Goal: Use online tool/utility: Utilize a website feature to perform a specific function

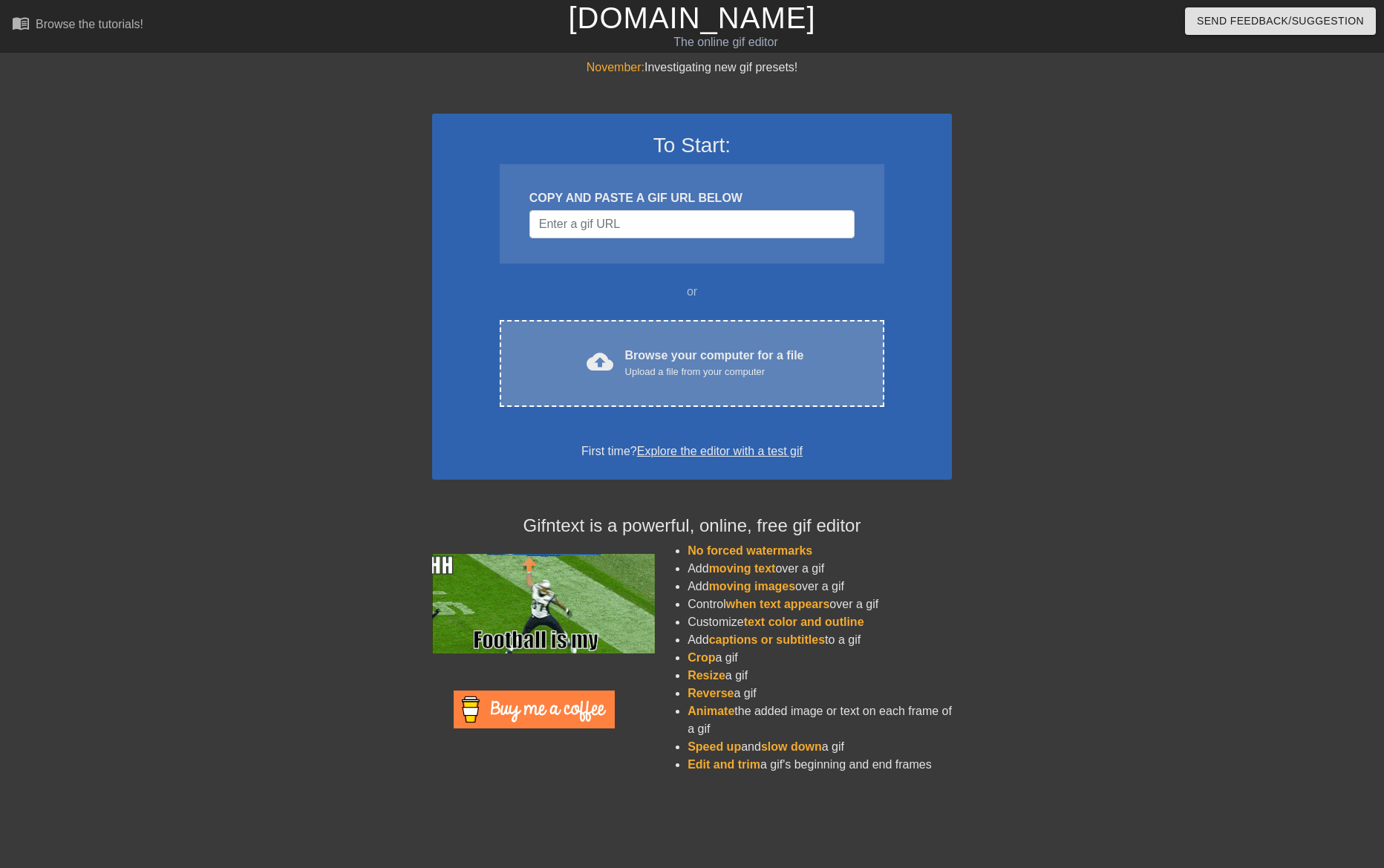
click at [703, 374] on div "Upload a file from your computer" at bounding box center [715, 372] width 179 height 14
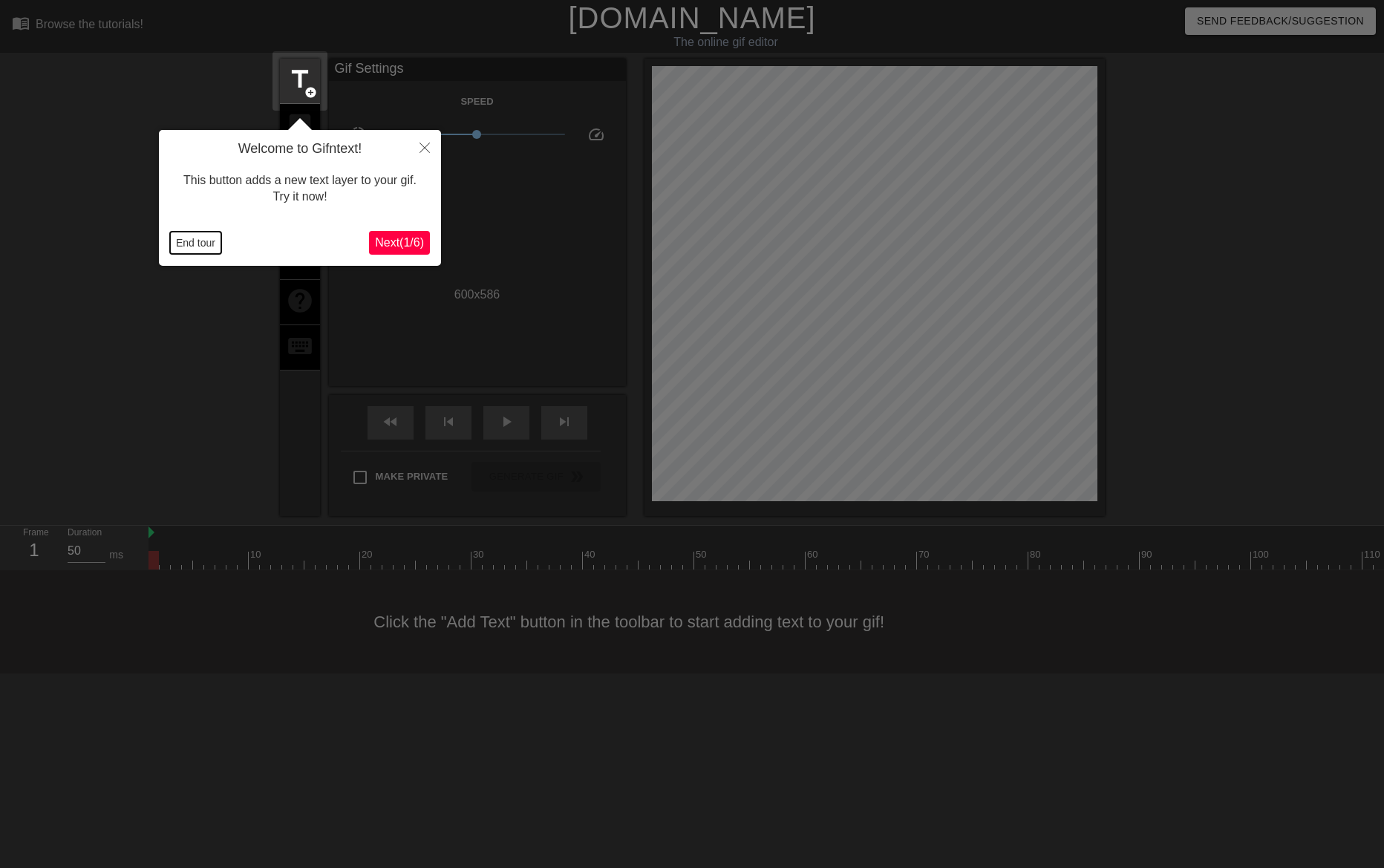
click at [205, 243] on button "End tour" at bounding box center [196, 243] width 52 height 23
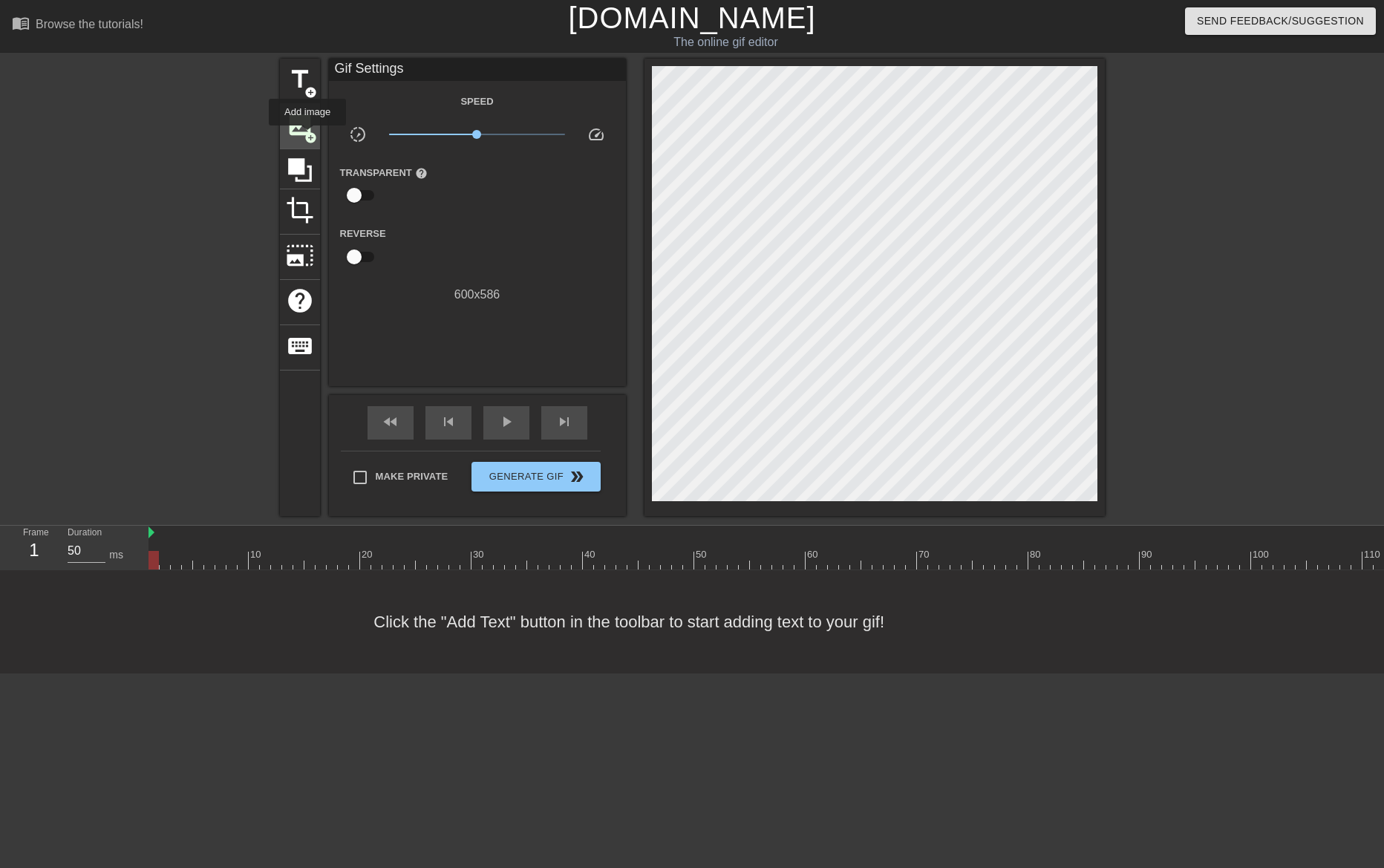
click at [308, 136] on span "add_circle" at bounding box center [310, 138] width 13 height 13
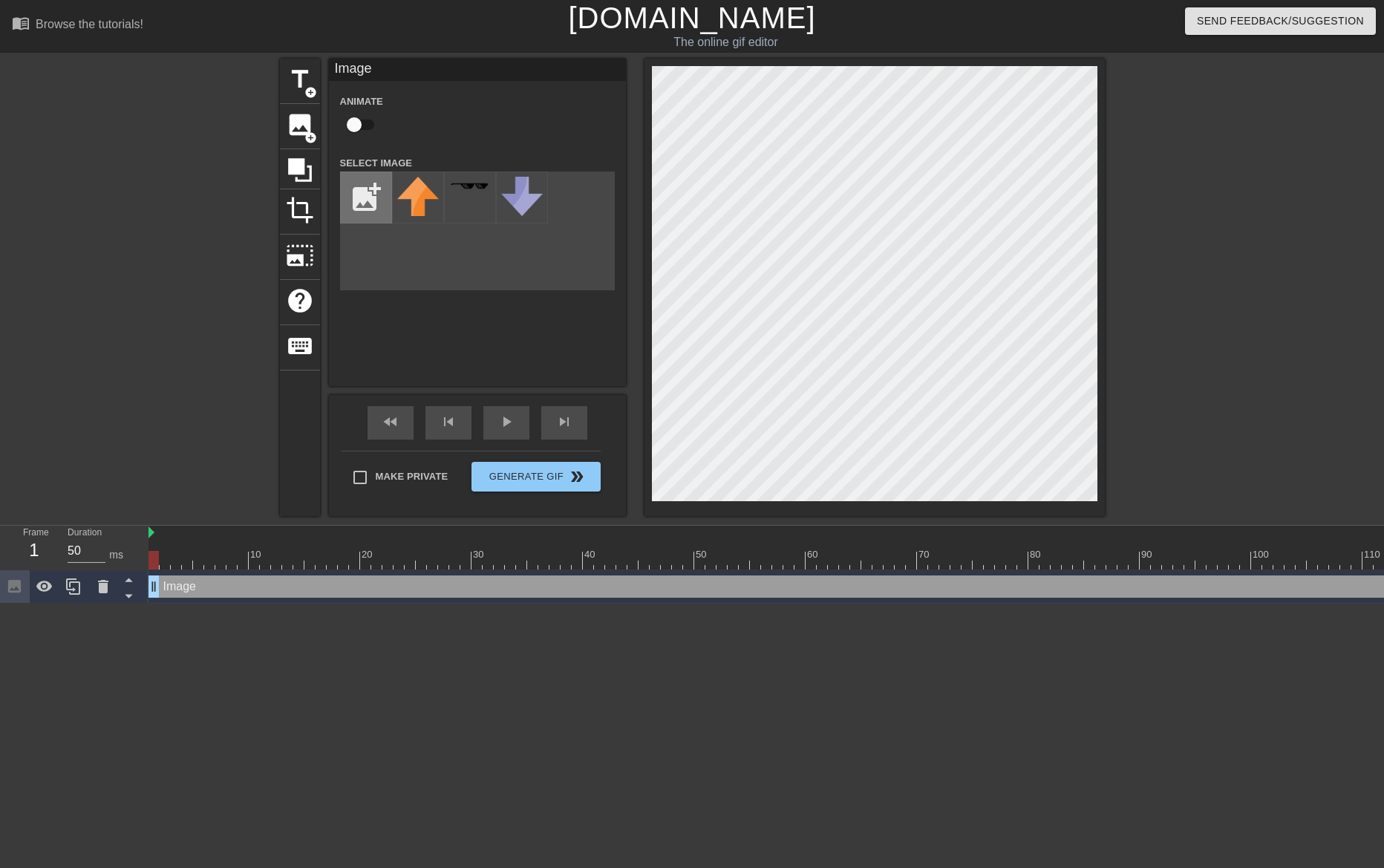
click at [371, 194] on input "file" at bounding box center [367, 197] width 51 height 51
click at [98, 589] on icon at bounding box center [103, 587] width 18 height 18
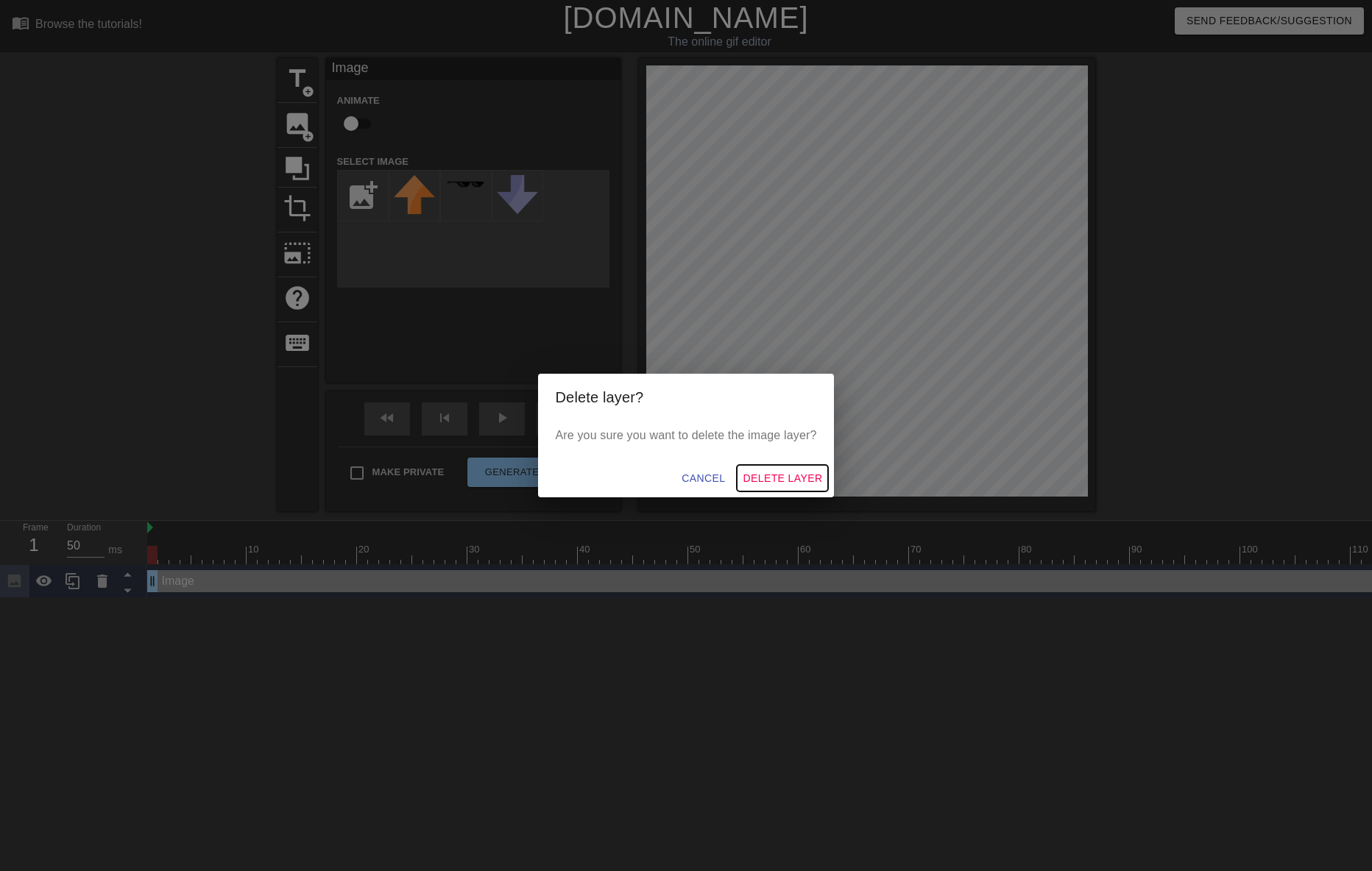
click at [759, 474] on span "Delete Layer" at bounding box center [782, 478] width 80 height 19
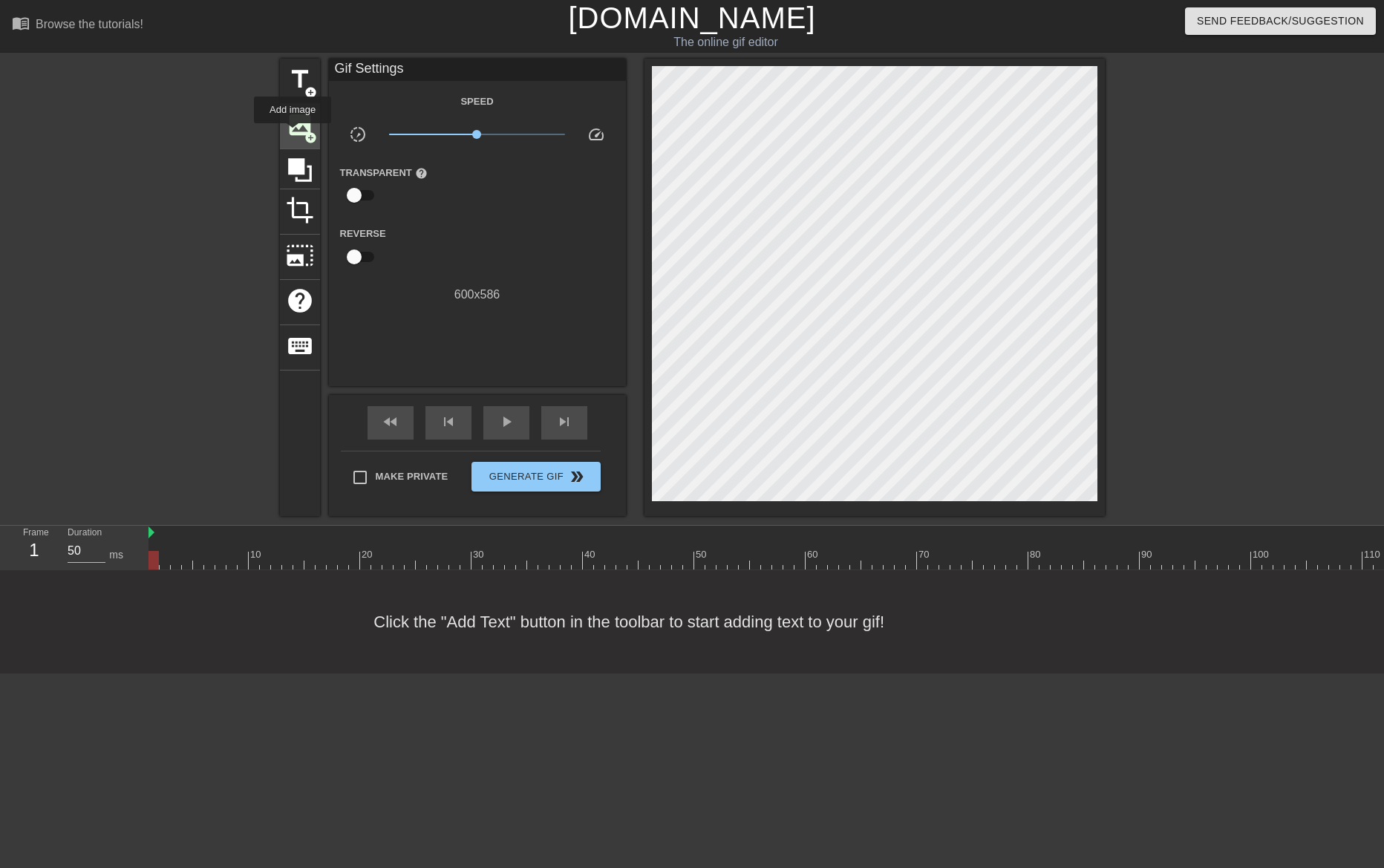
click at [292, 134] on span "image" at bounding box center [300, 124] width 28 height 28
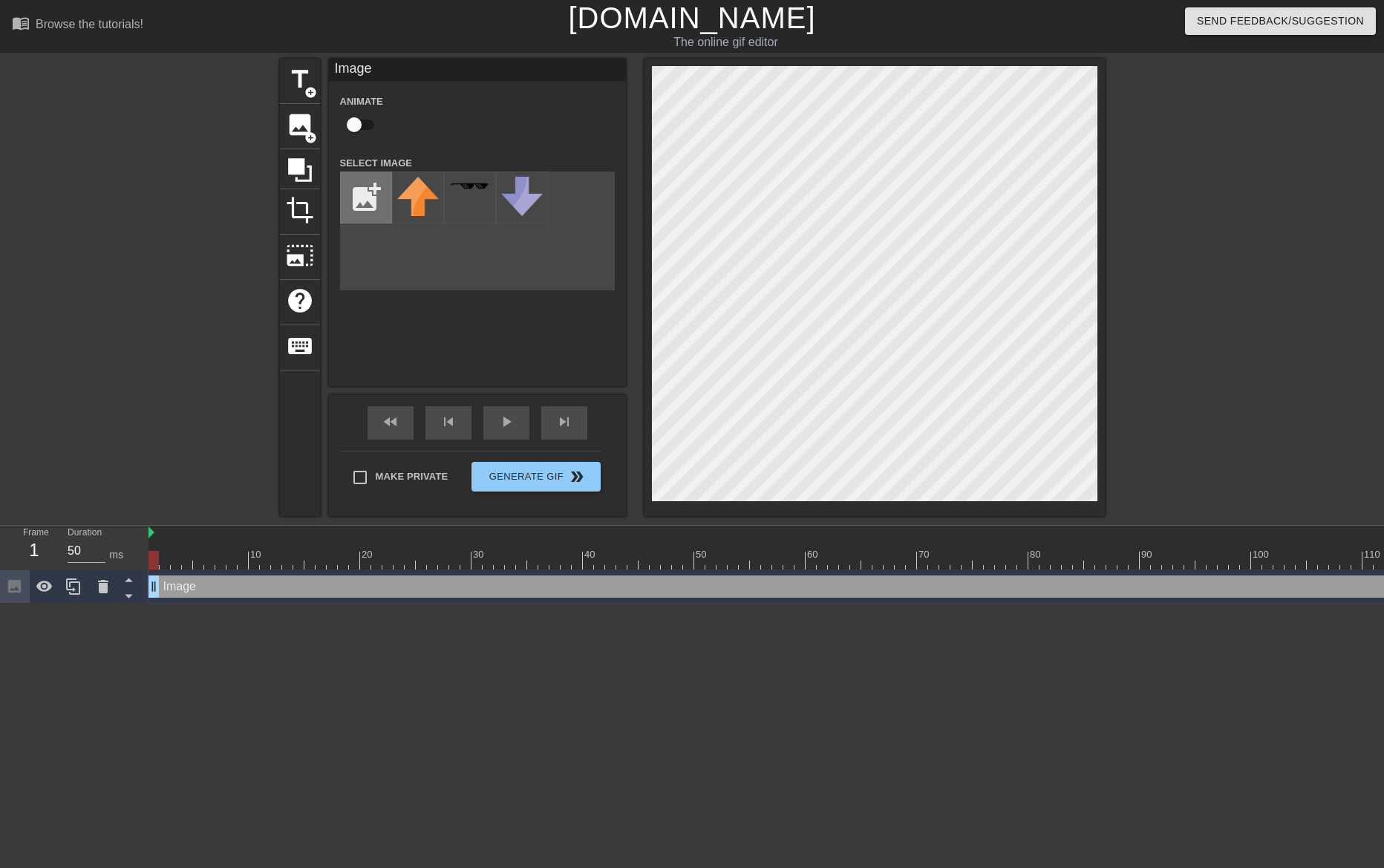
click at [365, 187] on input "file" at bounding box center [367, 197] width 51 height 51
type input "C:\fakepath\Canberra_Raiders_Logo.svg.png"
click at [430, 187] on img at bounding box center [418, 200] width 42 height 48
click at [351, 122] on input "checkbox" at bounding box center [355, 124] width 85 height 28
checkbox input "true"
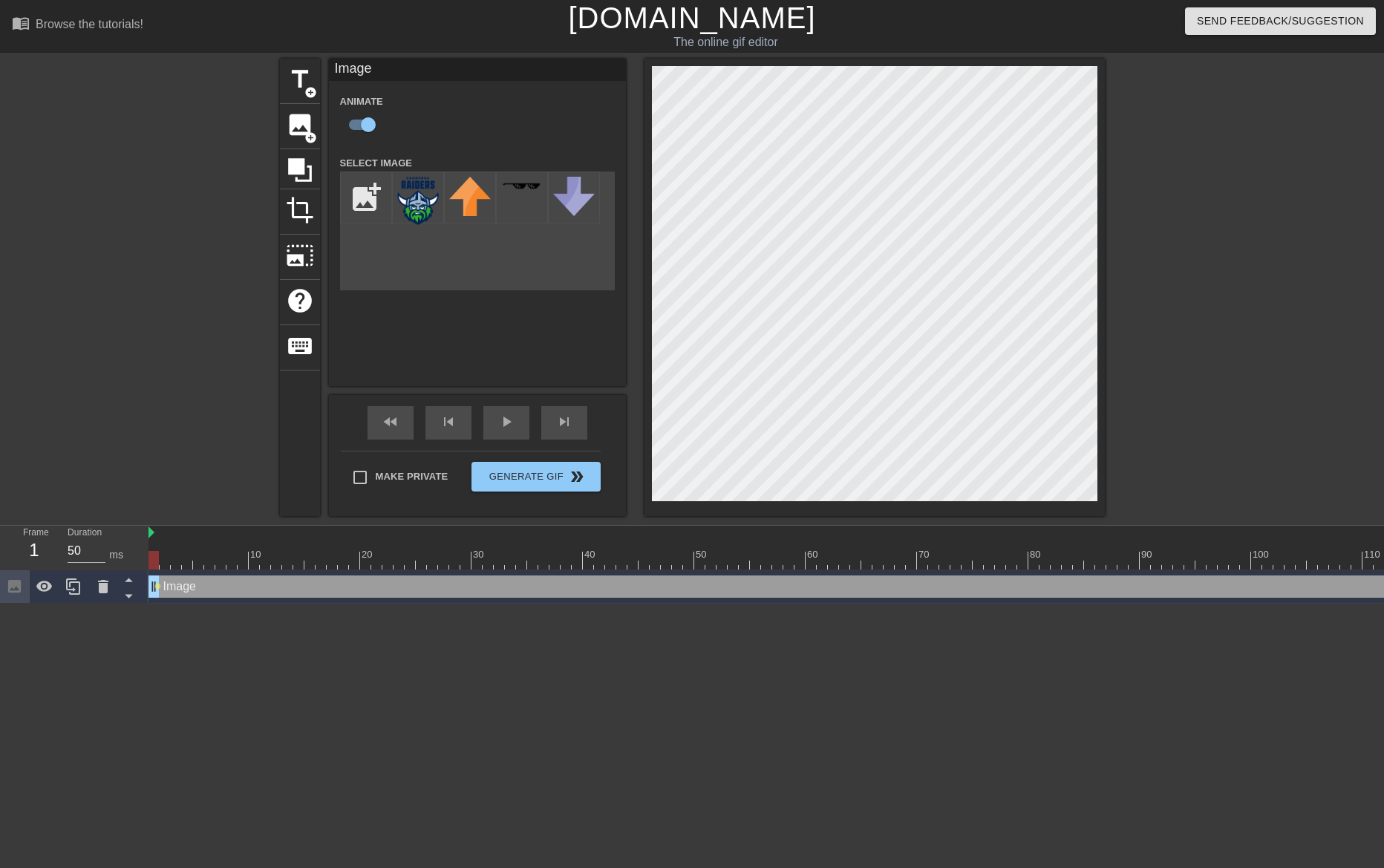
click at [1140, 377] on div "title add_circle image add_circle crop photo_size_select_large help keyboard Im…" at bounding box center [692, 287] width 1384 height 457
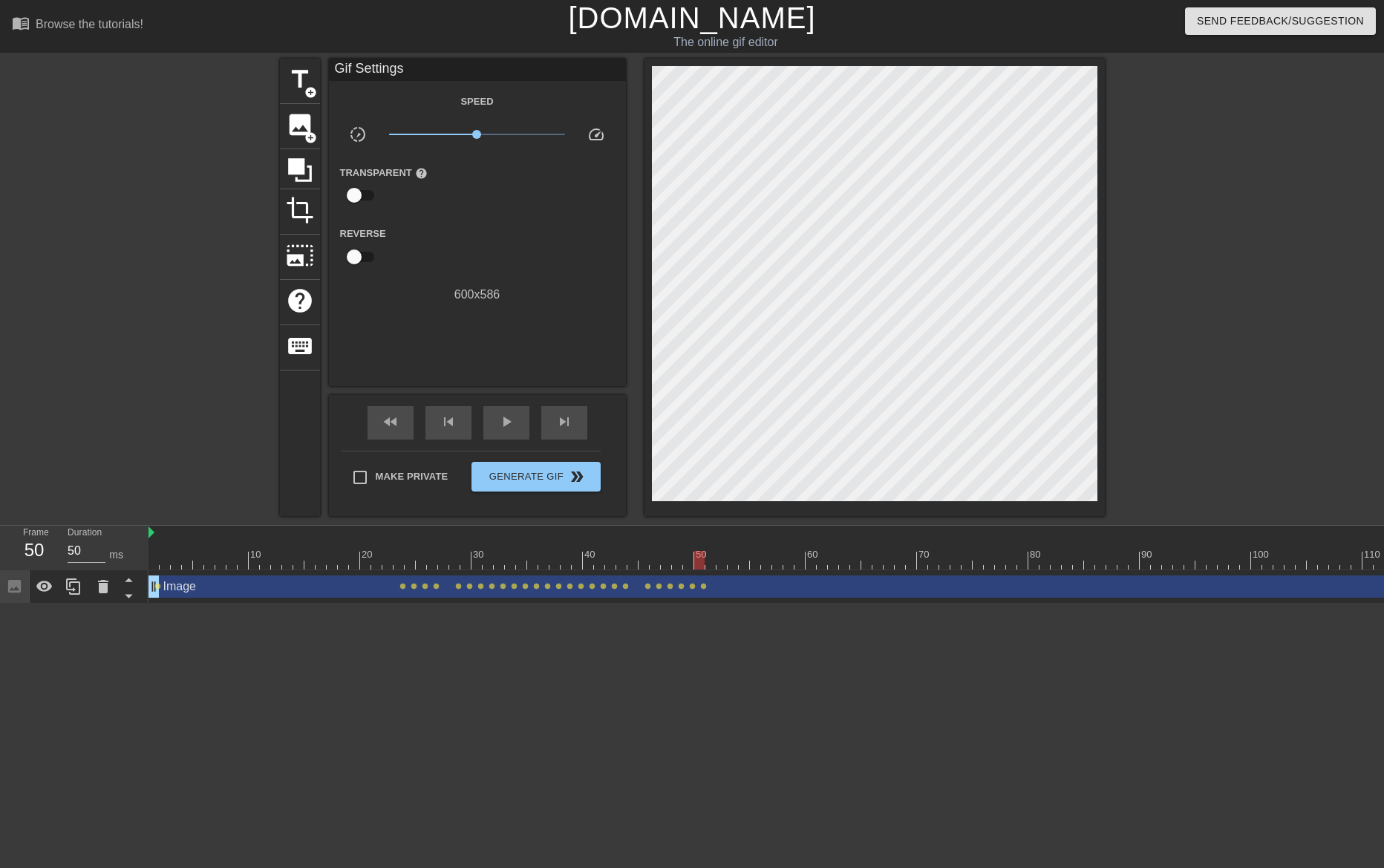
drag, startPoint x: 1286, startPoint y: 473, endPoint x: 1286, endPoint y: 458, distance: 15.0
click at [1286, 458] on div at bounding box center [1234, 281] width 223 height 445
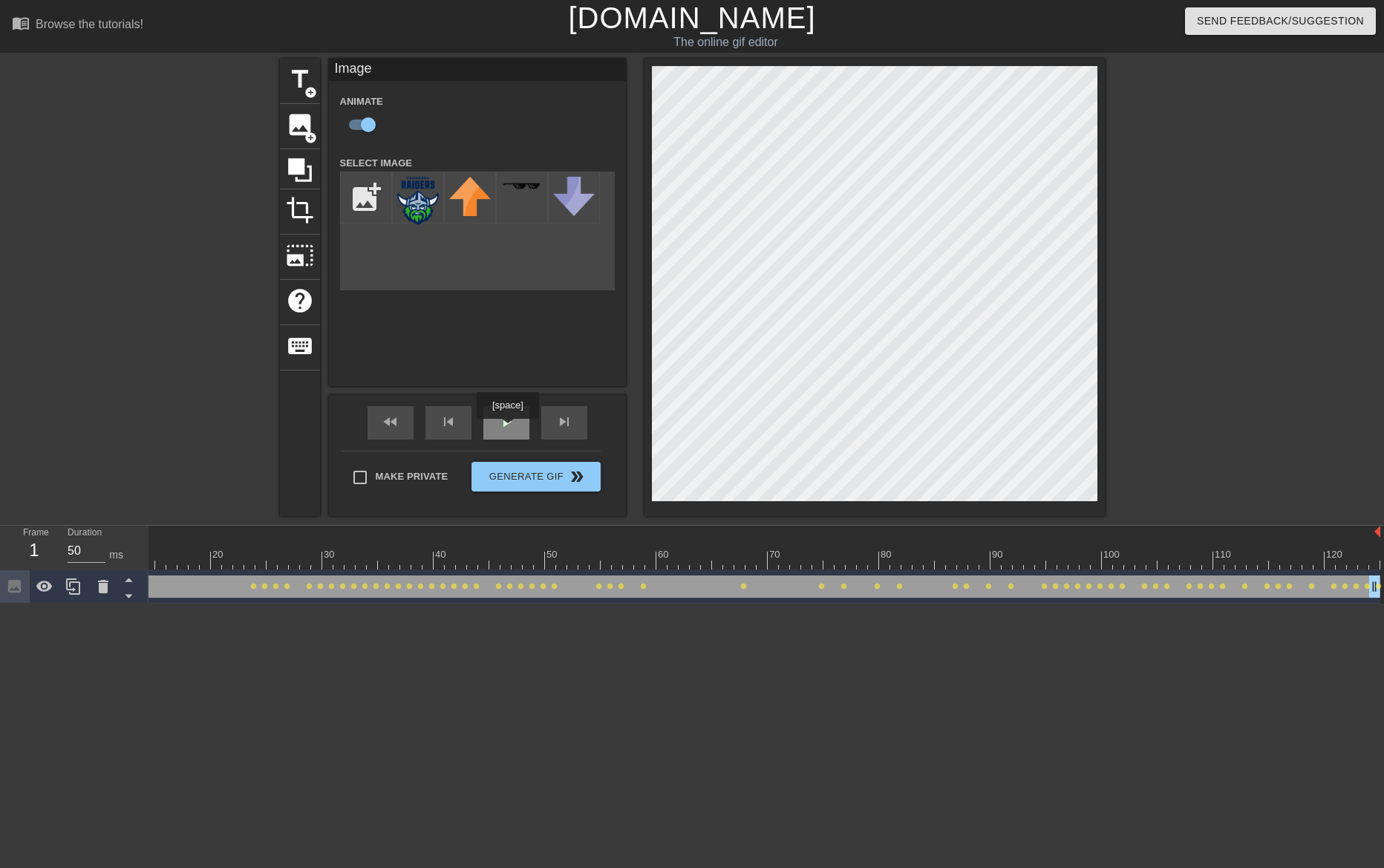
click at [507, 429] on span "play_arrow" at bounding box center [507, 422] width 18 height 18
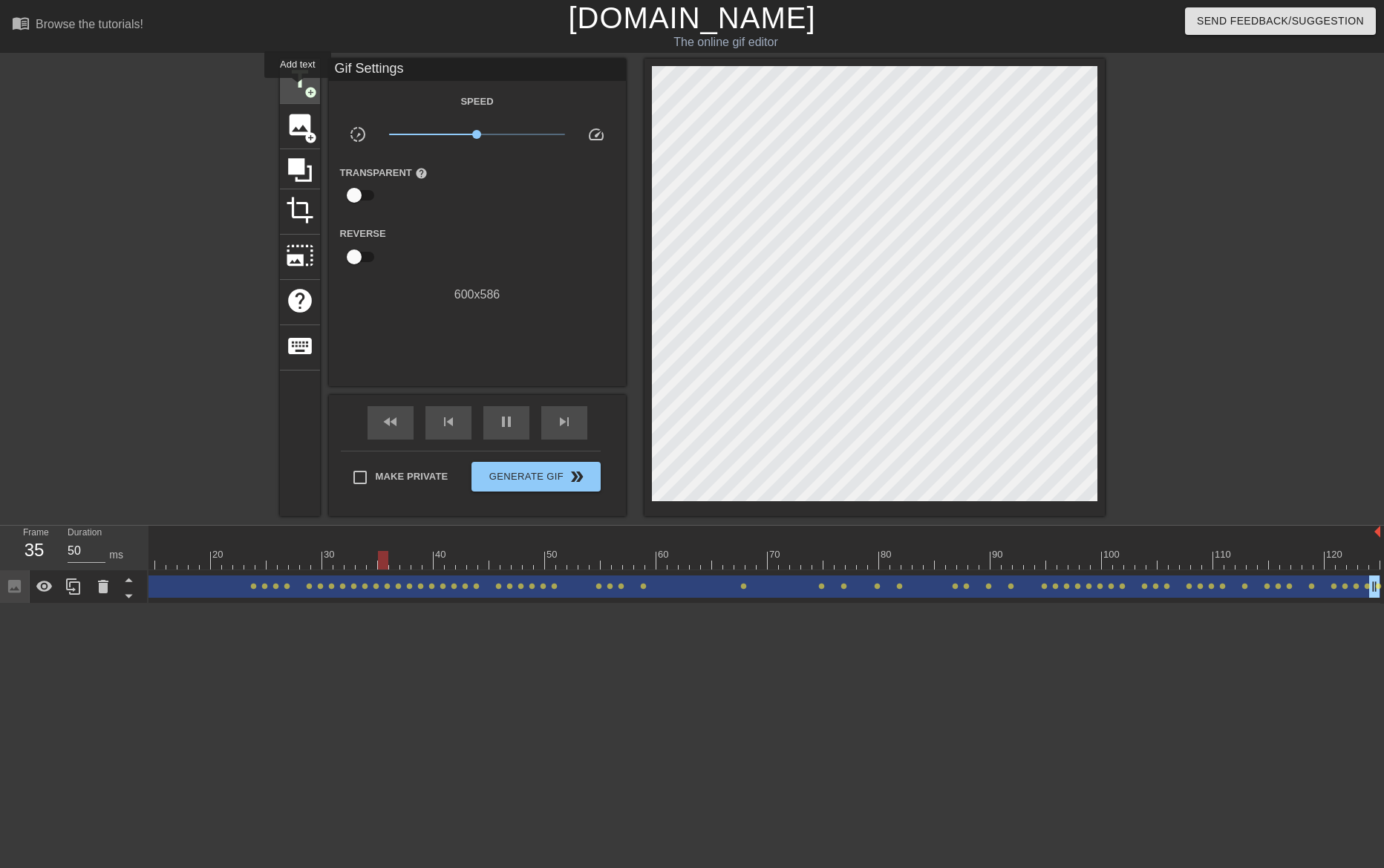
click at [298, 88] on span "title" at bounding box center [300, 79] width 28 height 28
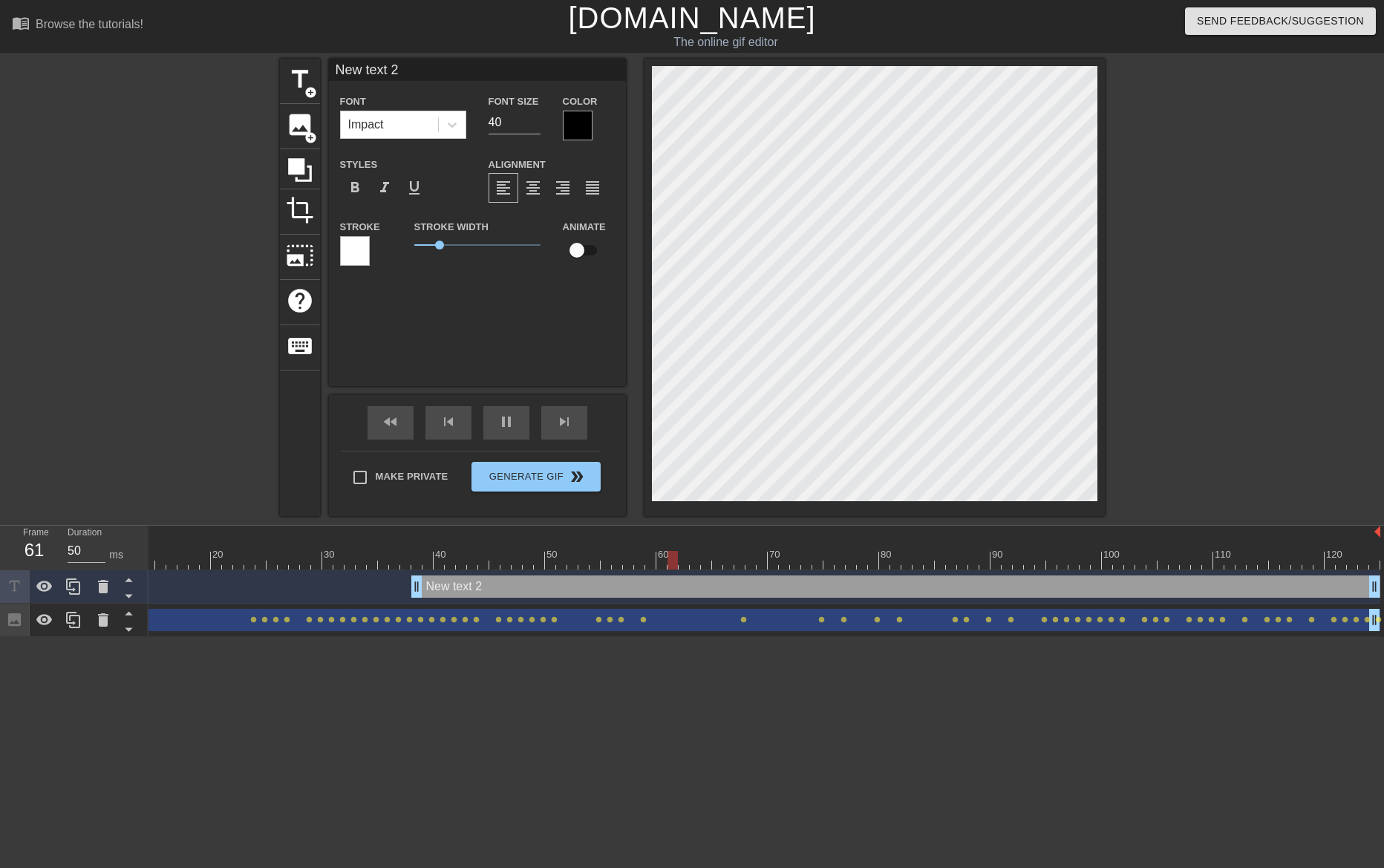
scroll to position [2, 4]
type input "New 2"
type textarea "New 2"
type input "New 2"
type textarea "New 2"
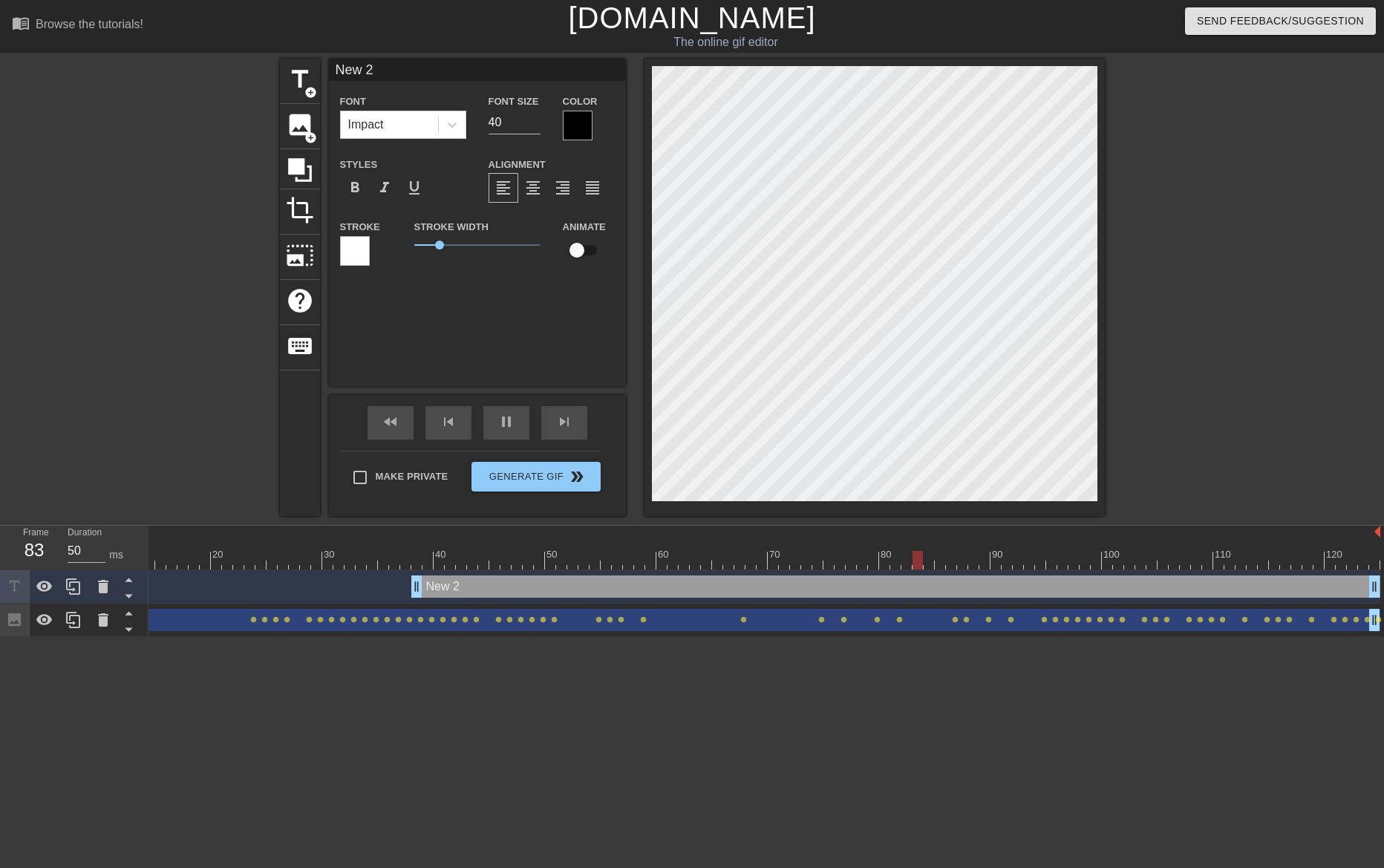
type input "New"
type textarea "New"
type input "New"
type textarea "New"
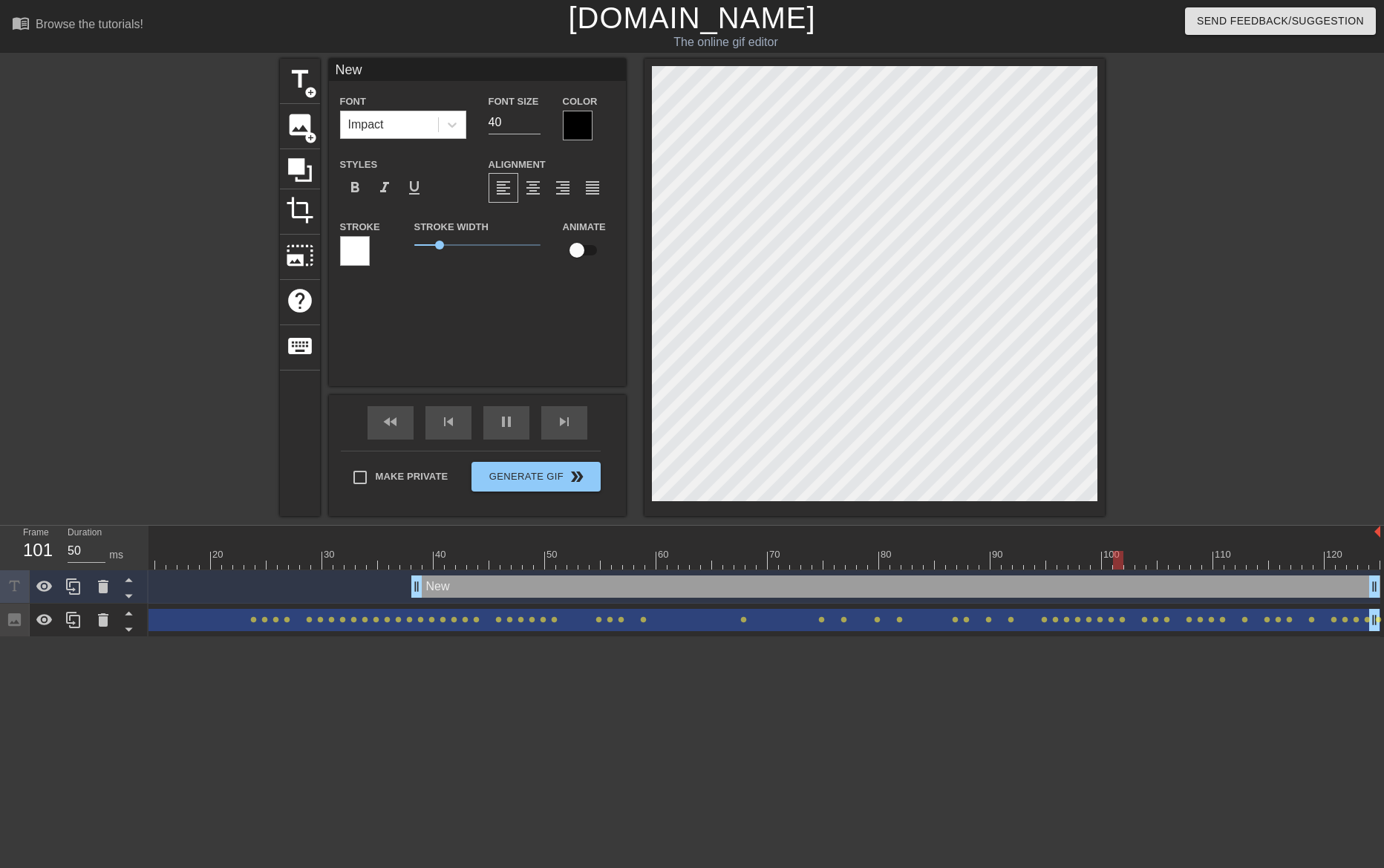
type input "Ne"
type textarea "Ne"
type input "N"
type textarea "N"
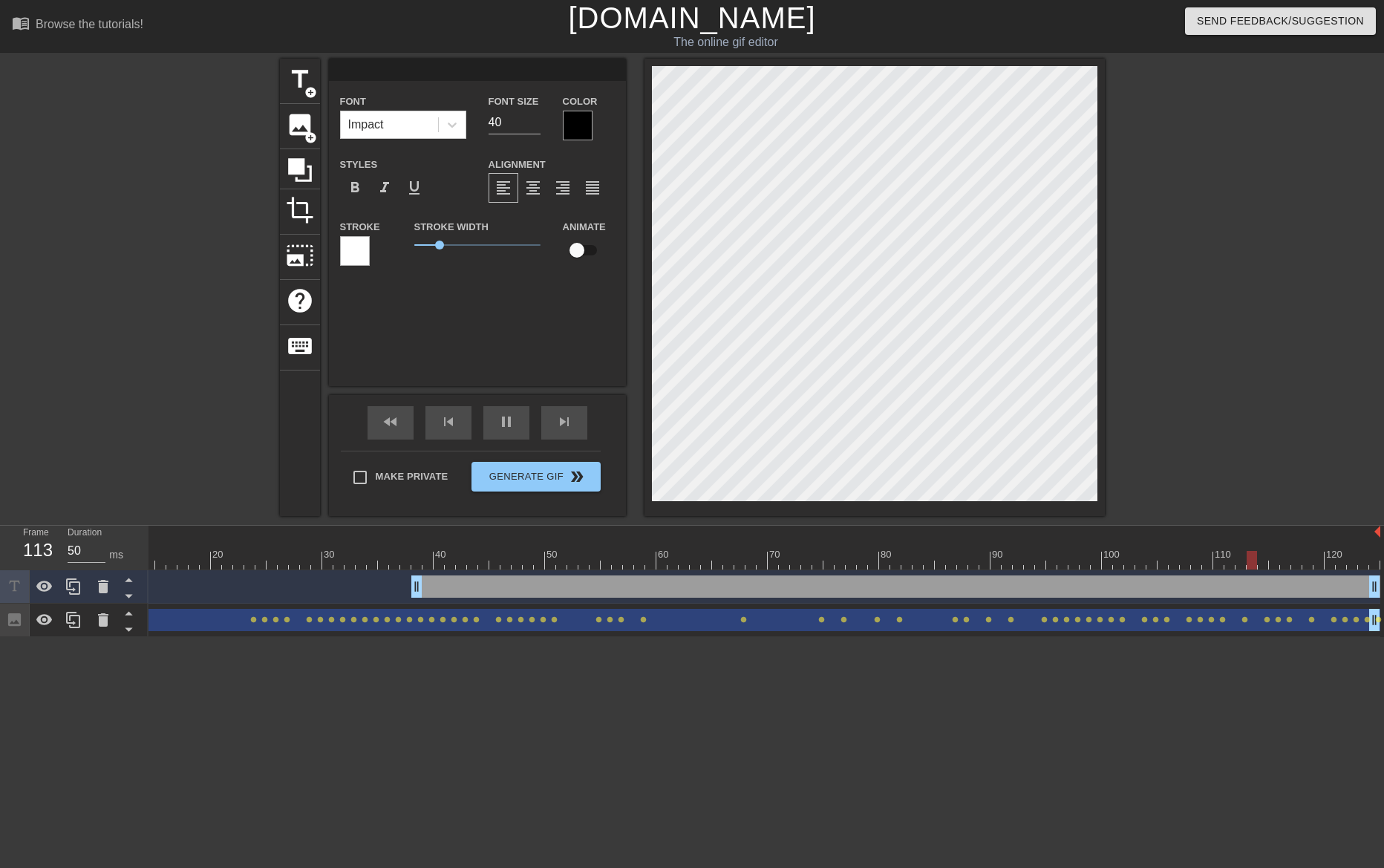
type input "R"
type textarea "R"
type input "N"
type textarea "N"
type input "NR"
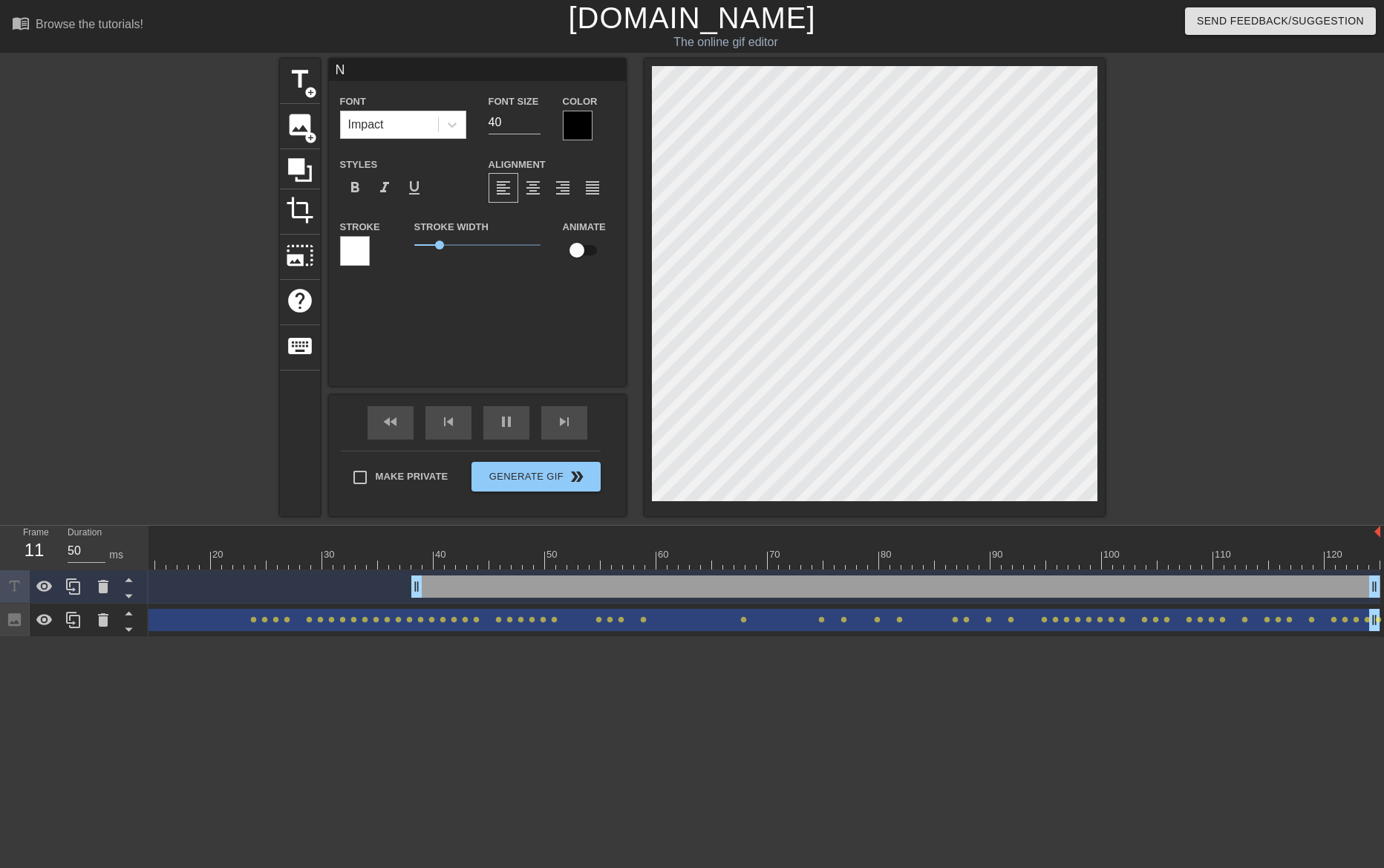
type textarea "NR"
type input "NRL"
type textarea "NRL"
type input "NRL"
type textarea "NRL"
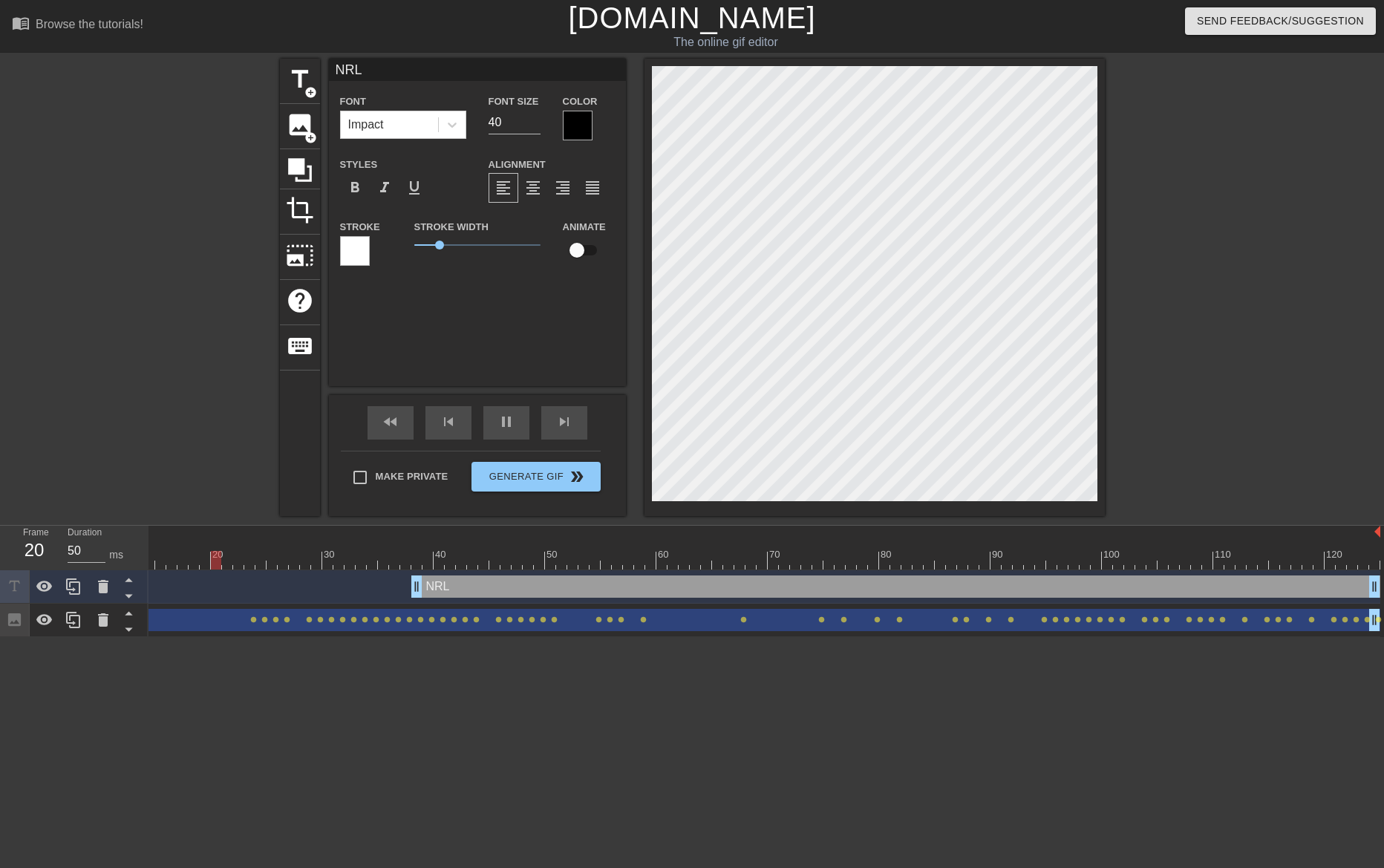
type input "NRL F"
type textarea "NRL F"
type input "NRL Fi"
type textarea "NRL Fi"
type input "NRL Fin"
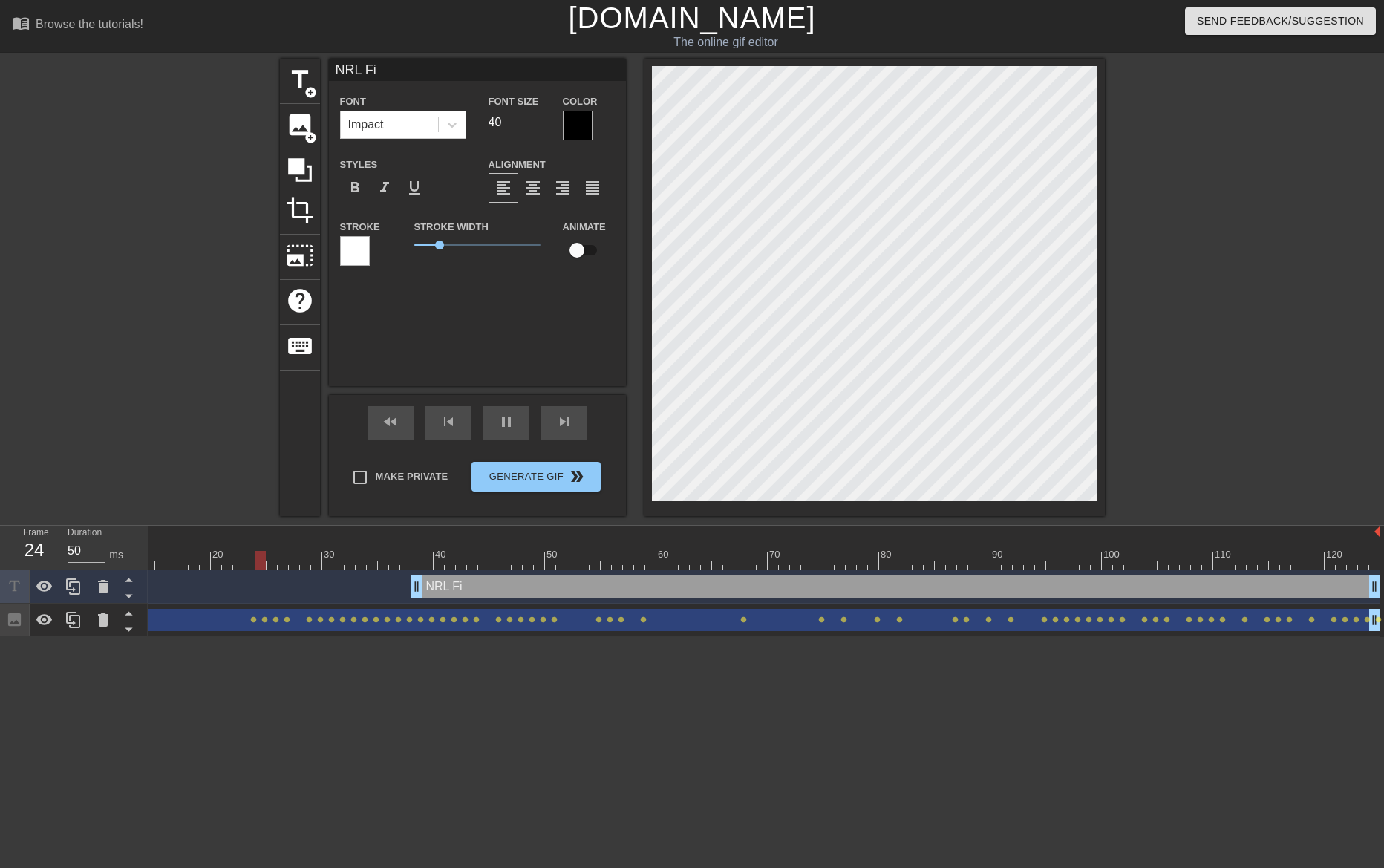
type textarea "NRL Fin"
type input "NRL Fina"
type textarea "NRL Fina"
type input "NRL Final"
type textarea "NRL Finals"
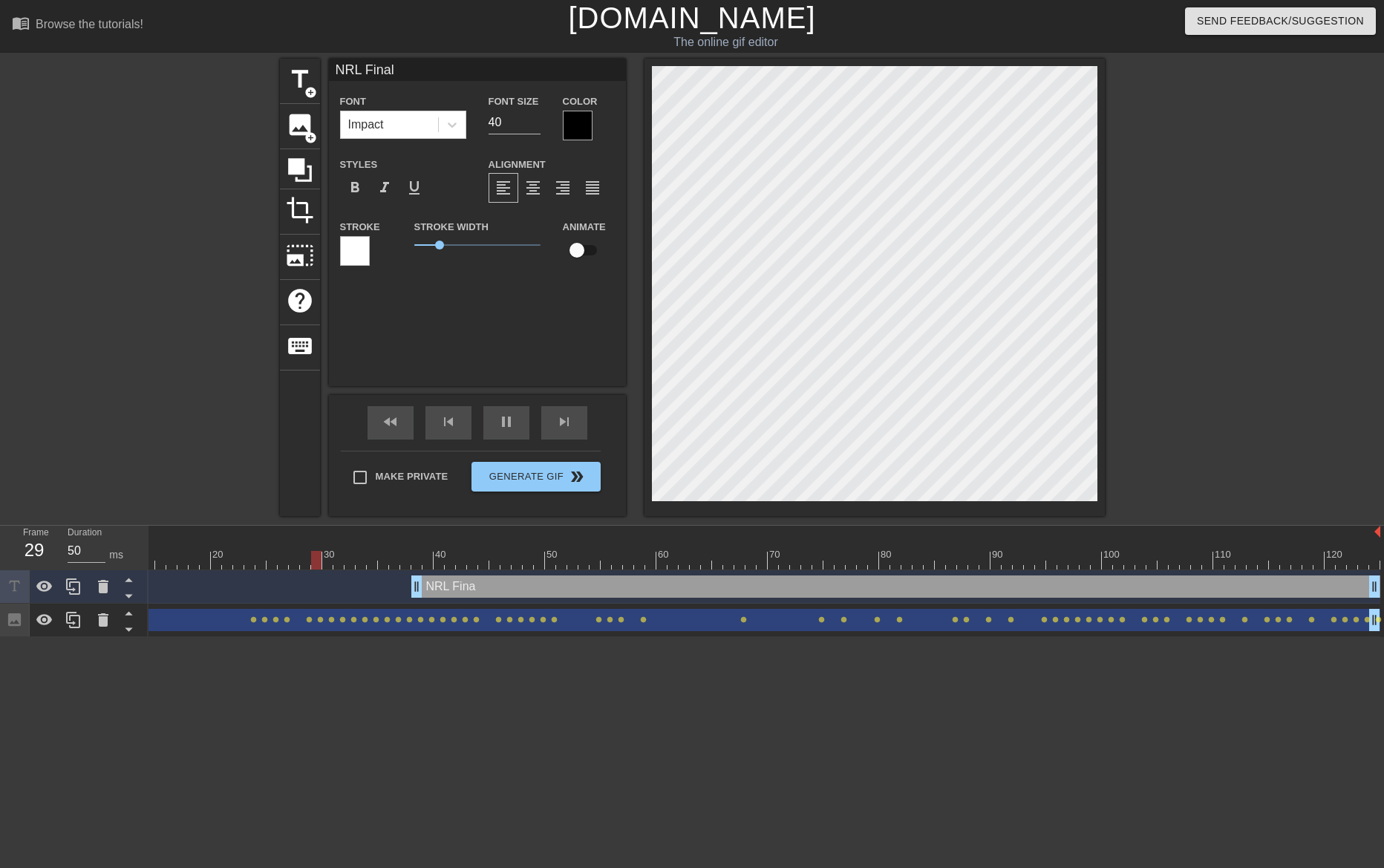
type input "NRL Finals"
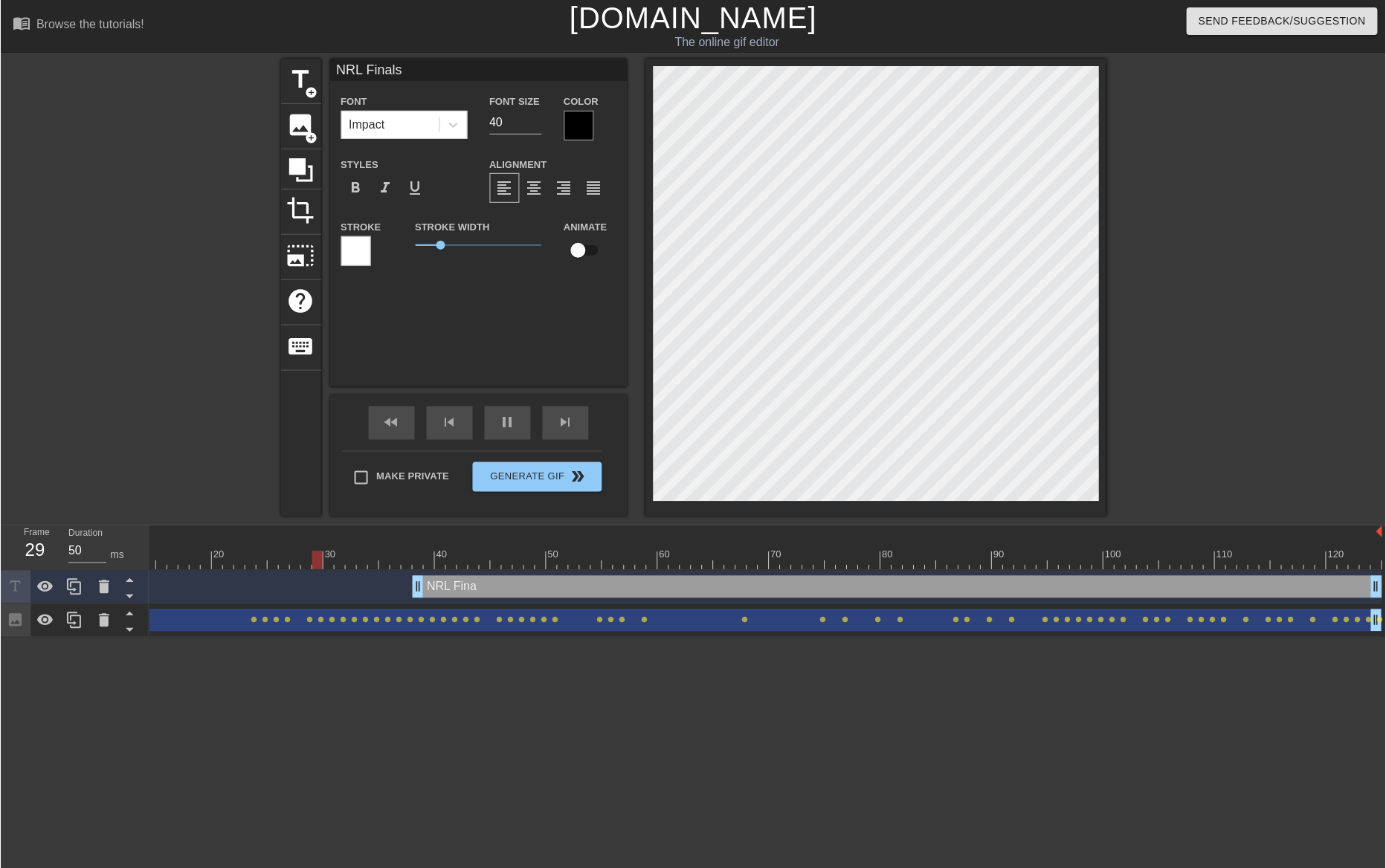
scroll to position [2, 4]
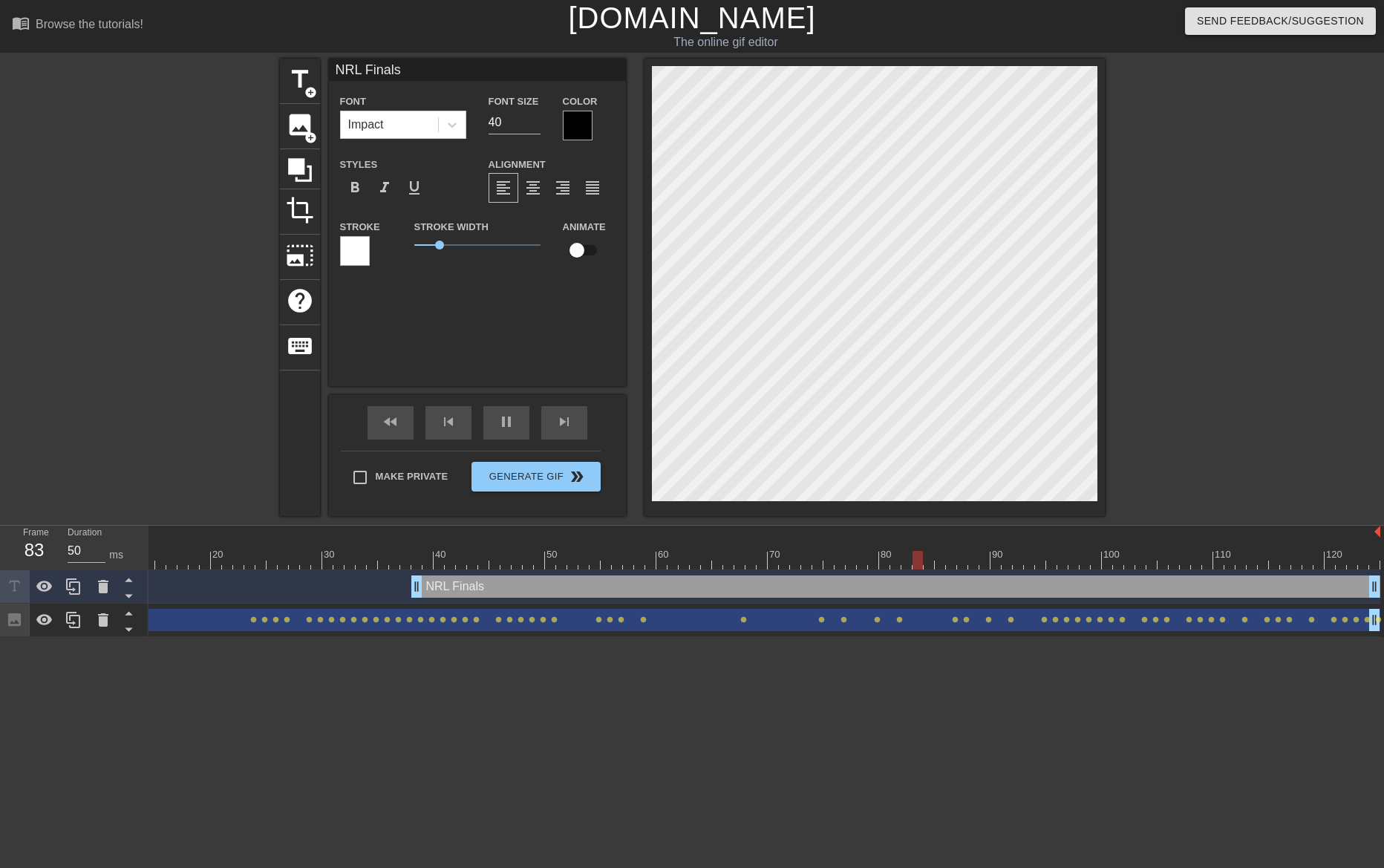
type textarea "NRL Finals"
click at [579, 119] on div at bounding box center [577, 125] width 30 height 30
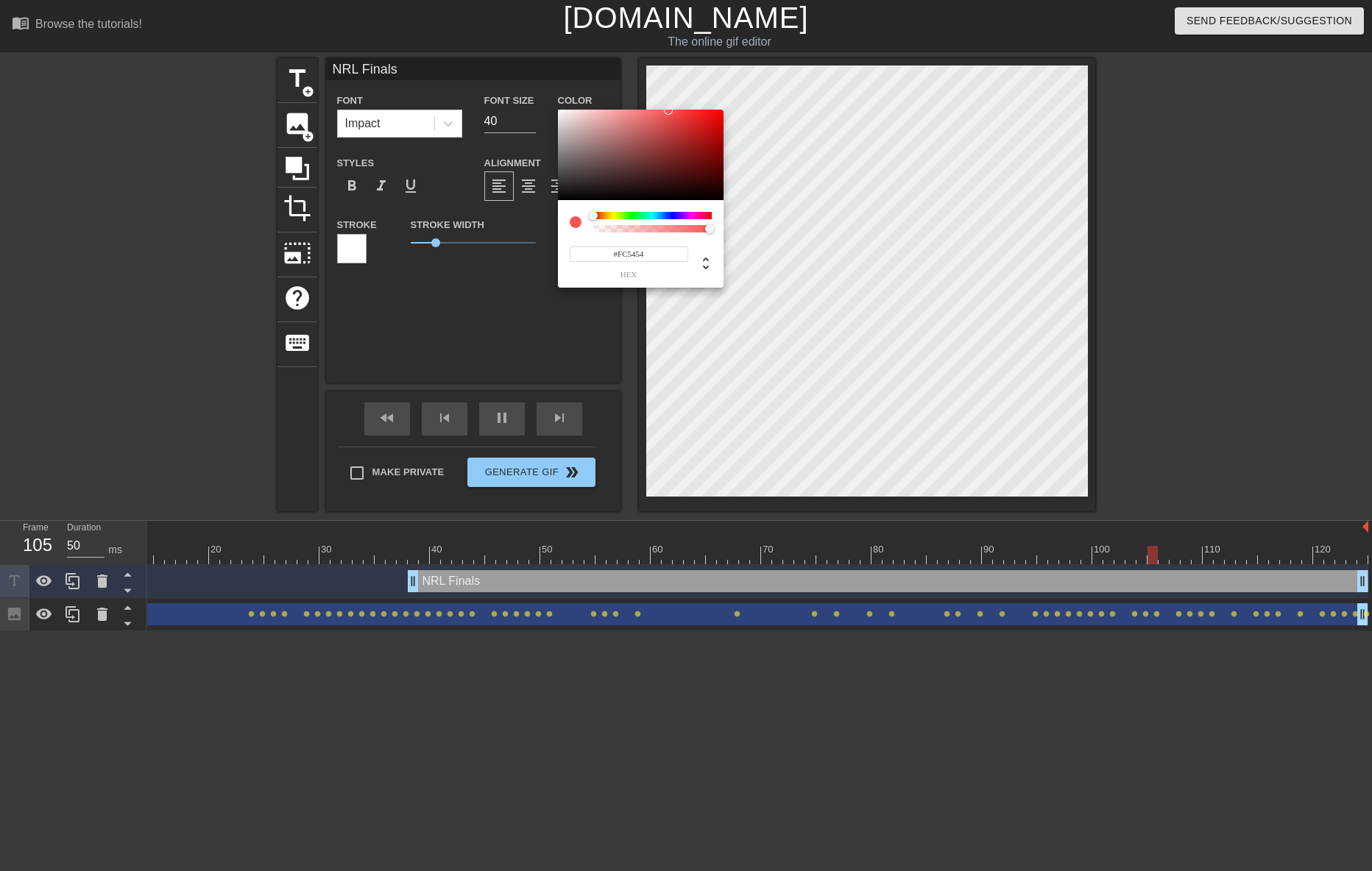
type input "#FFFFFF"
drag, startPoint x: 576, startPoint y: 125, endPoint x: 543, endPoint y: 100, distance: 41.4
click at [543, 100] on div "#FFFFFF hex" at bounding box center [686, 435] width 1372 height 871
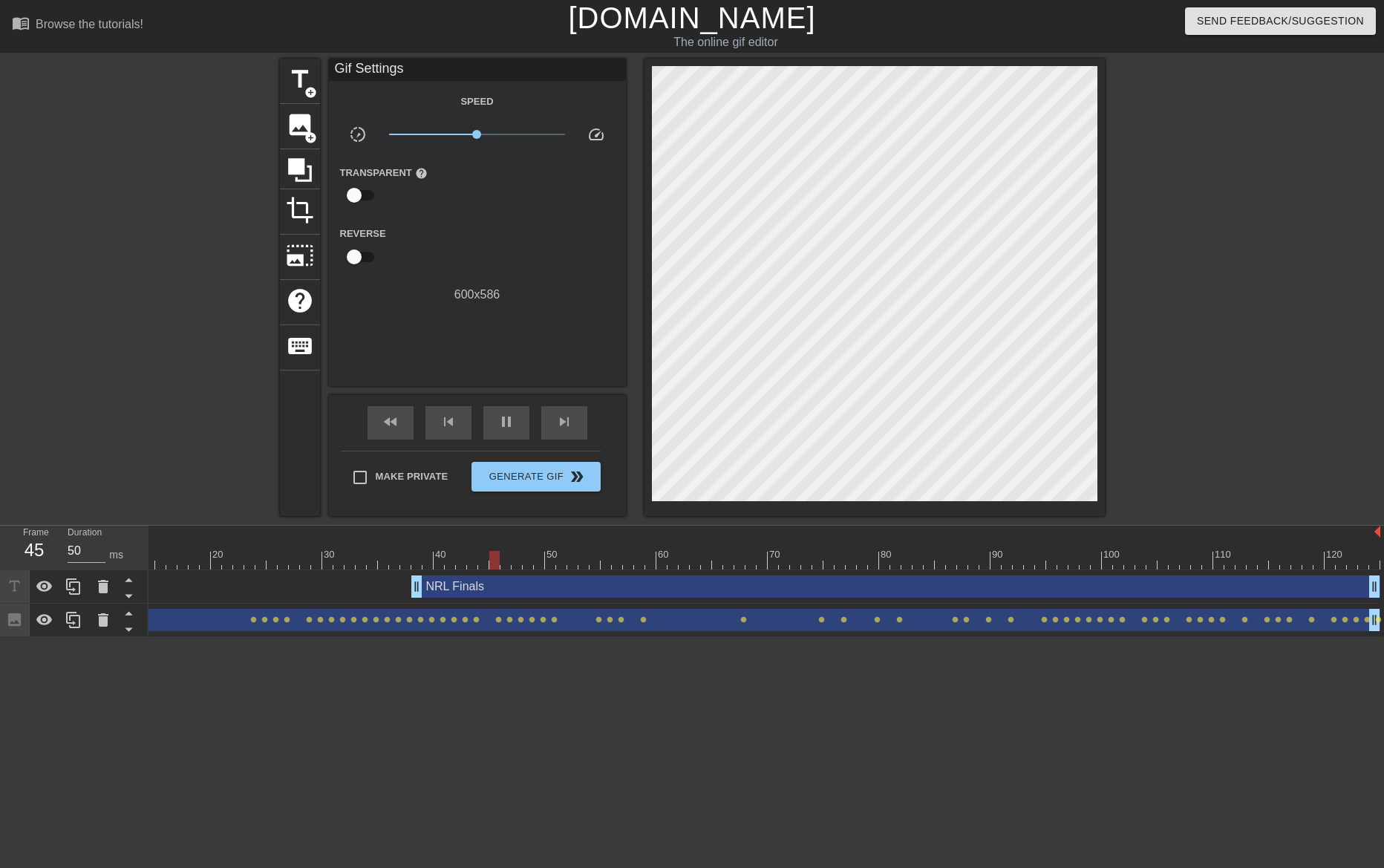
click at [473, 581] on div "NRL Finals drag_handle drag_handle" at bounding box center [895, 587] width 969 height 23
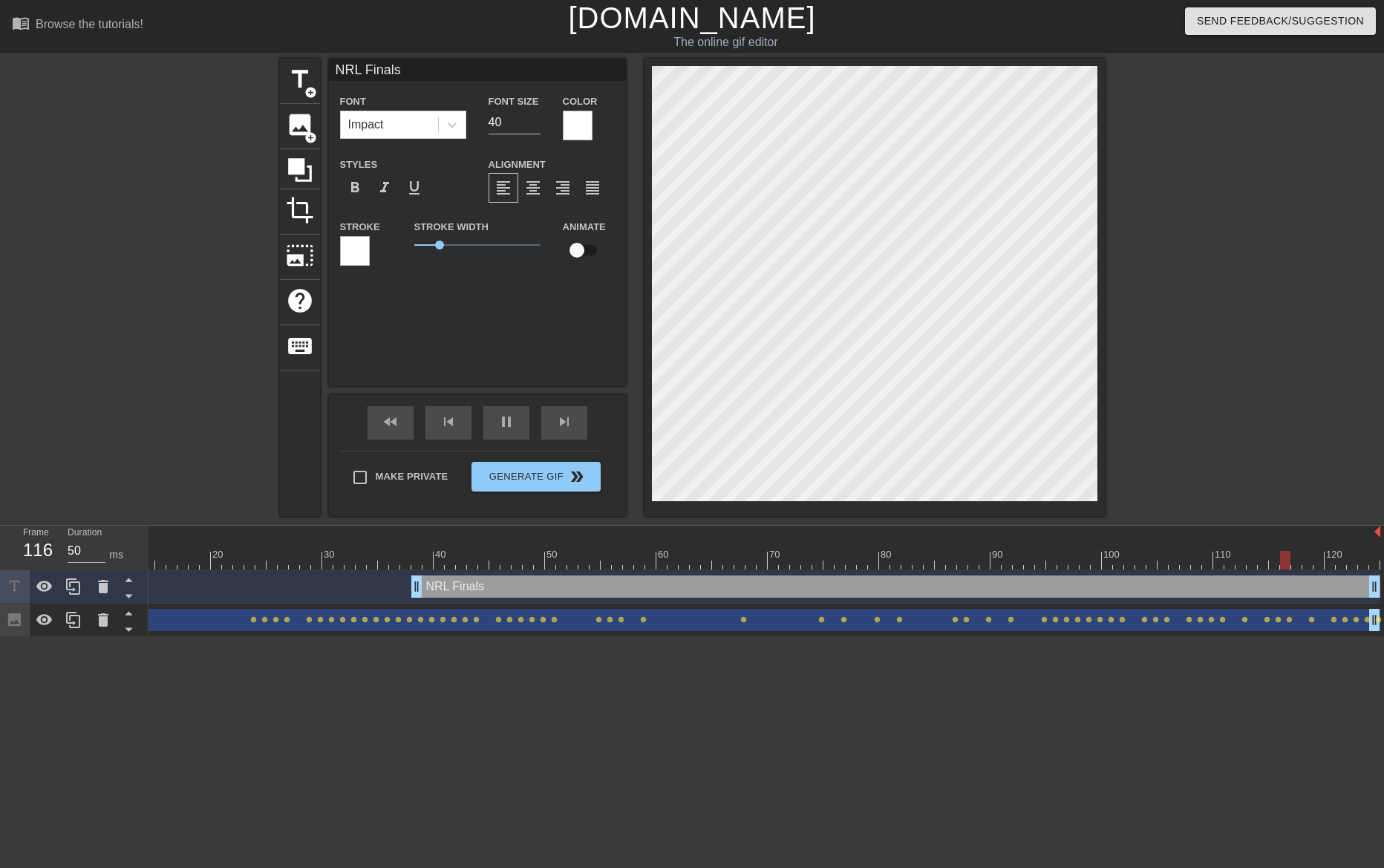
click at [348, 250] on div at bounding box center [355, 251] width 30 height 30
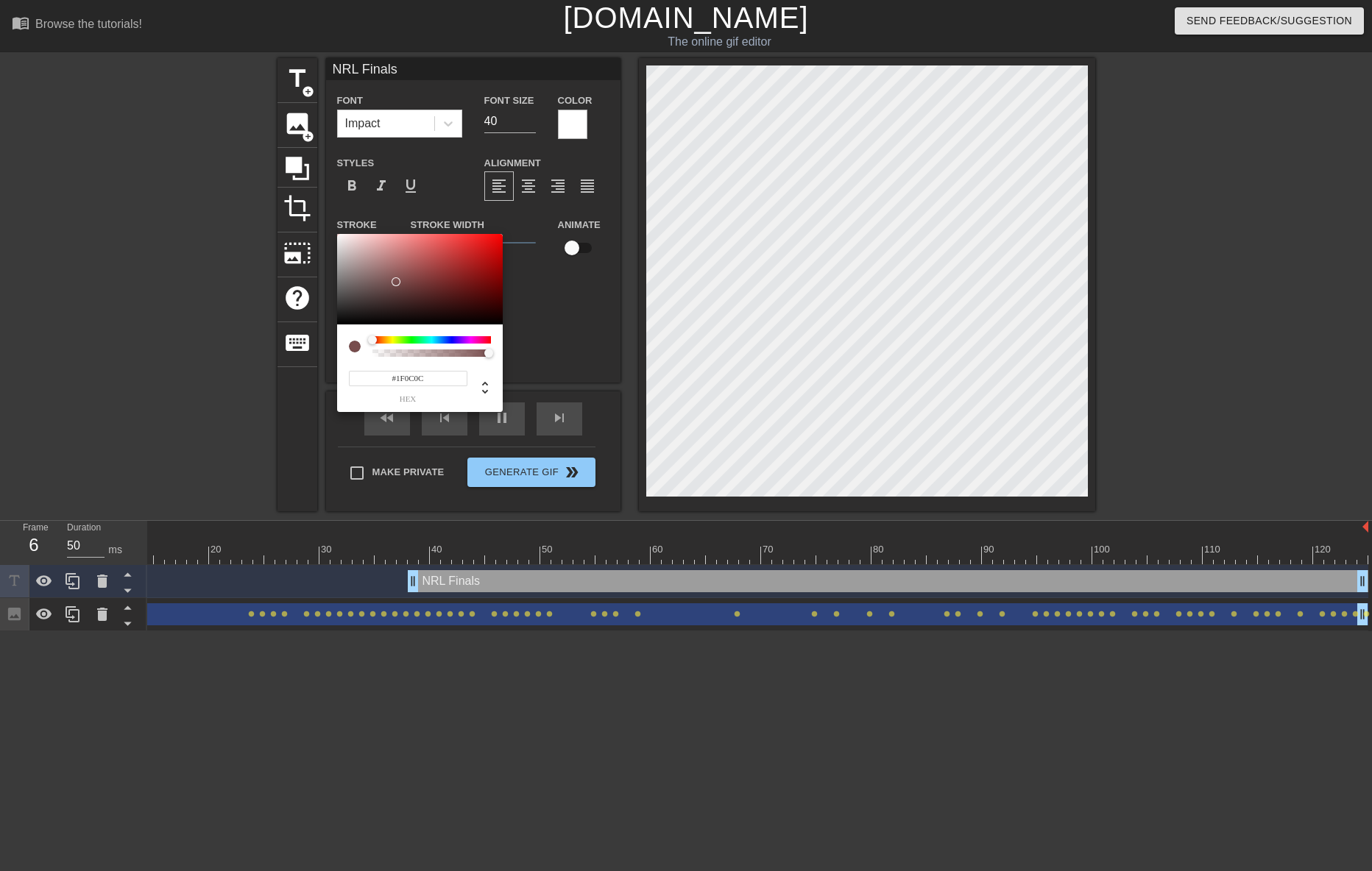
type input "#000000"
drag, startPoint x: 399, startPoint y: 287, endPoint x: 568, endPoint y: 353, distance: 181.4
click at [568, 353] on div "#000000 hex" at bounding box center [686, 435] width 1372 height 871
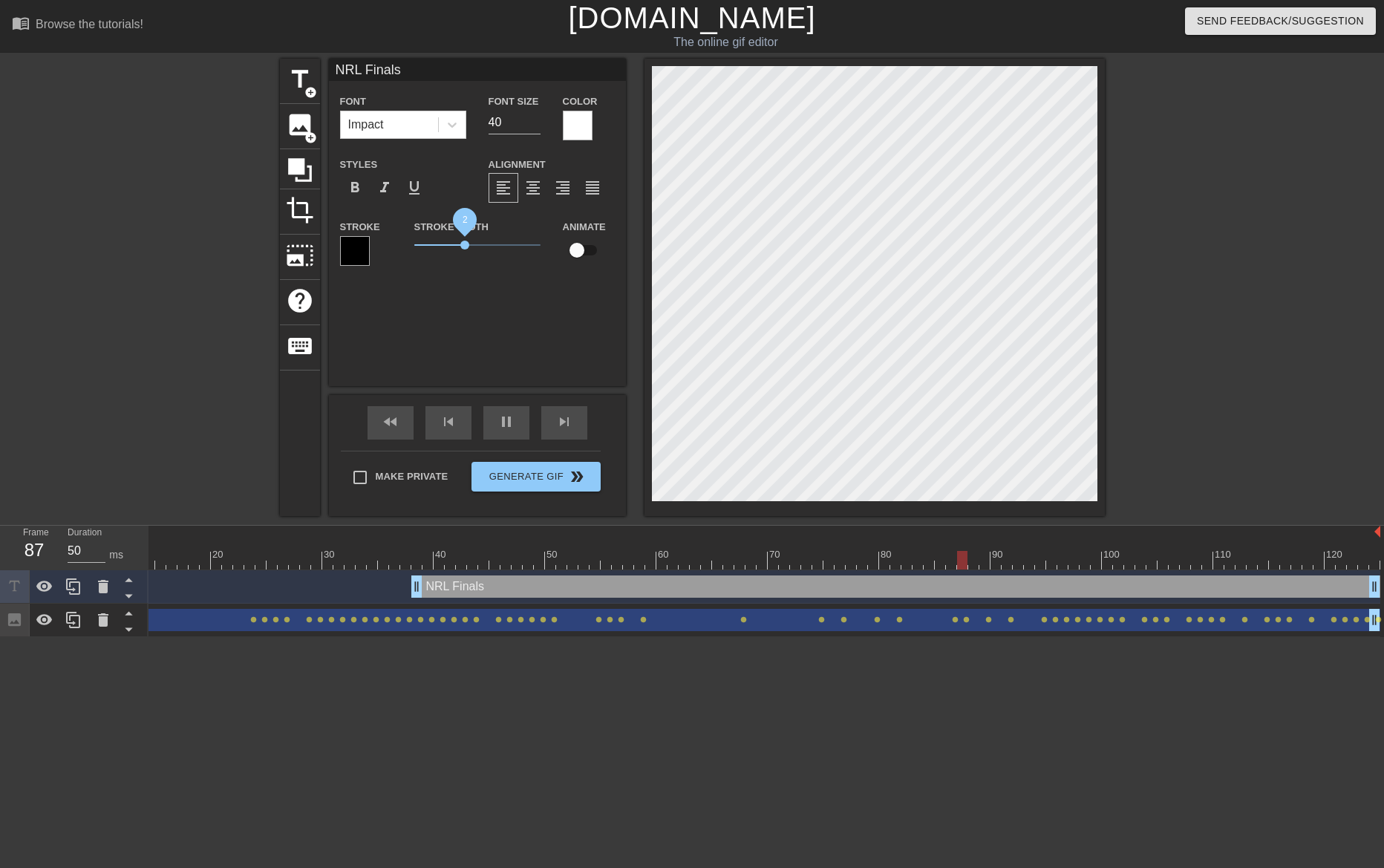
drag, startPoint x: 442, startPoint y: 243, endPoint x: 472, endPoint y: 242, distance: 30.0
click at [469, 242] on span "2" at bounding box center [465, 245] width 9 height 9
click at [524, 426] on div "pause" at bounding box center [506, 423] width 46 height 33
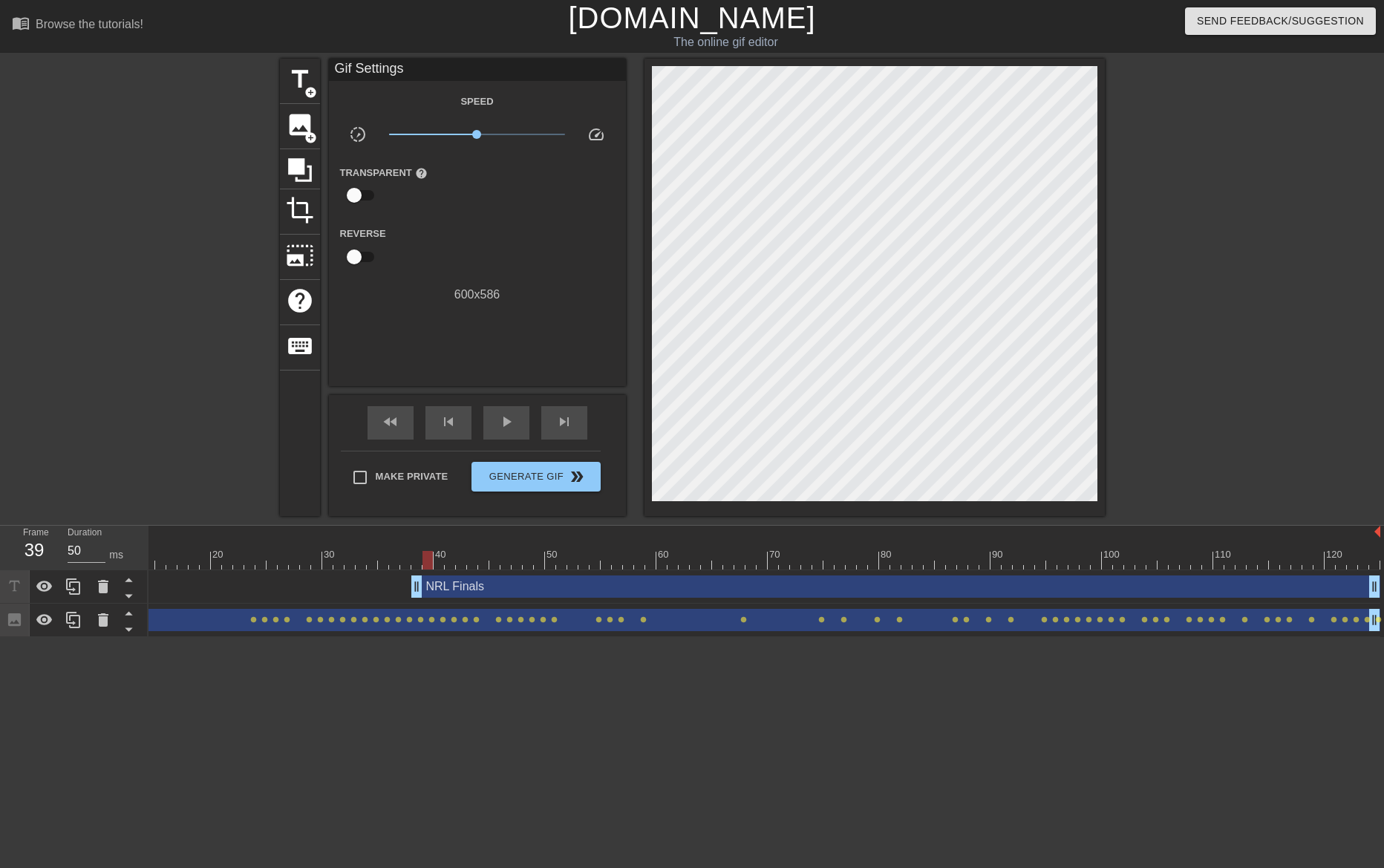
click at [425, 558] on div at bounding box center [690, 560] width 1381 height 19
click at [419, 558] on div at bounding box center [690, 560] width 1381 height 19
click at [417, 559] on div at bounding box center [415, 560] width 10 height 19
click at [491, 424] on div "play_arrow" at bounding box center [506, 423] width 46 height 33
click at [491, 424] on div "pause" at bounding box center [506, 423] width 46 height 33
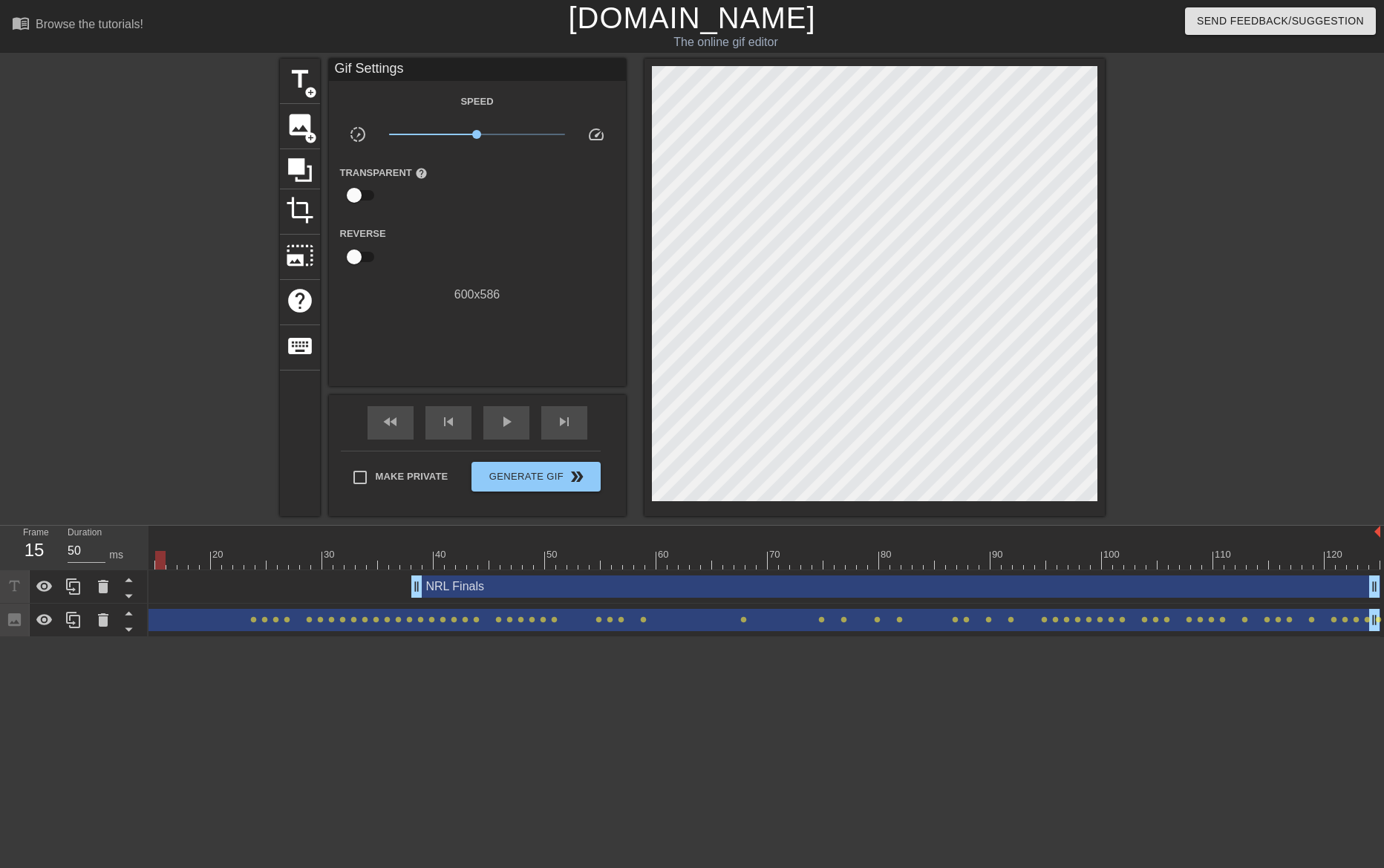
click at [155, 567] on div at bounding box center [690, 560] width 1381 height 19
click at [507, 421] on span "play_arrow" at bounding box center [507, 422] width 18 height 18
click at [507, 421] on span "pause" at bounding box center [507, 422] width 18 height 18
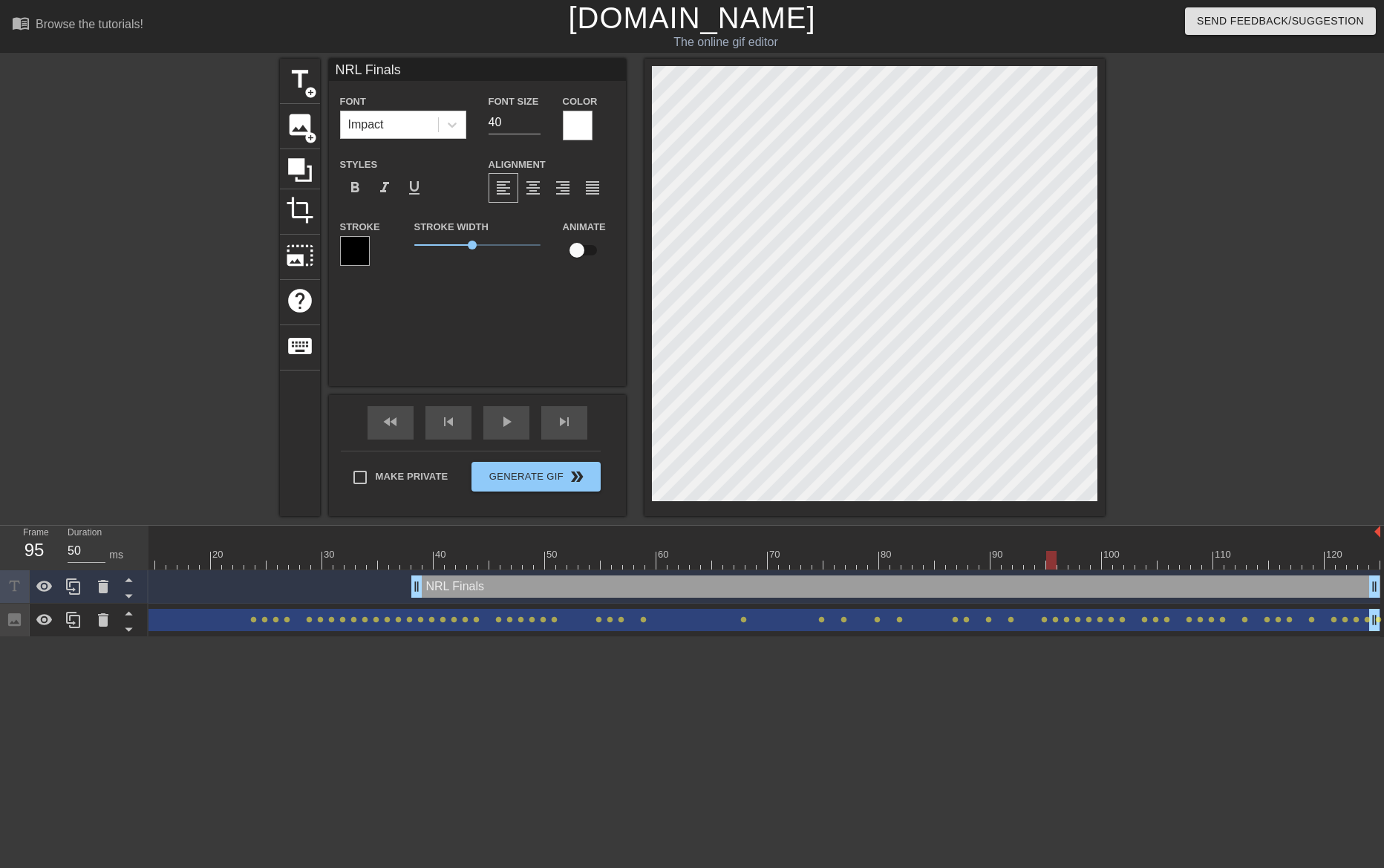
click at [421, 565] on div at bounding box center [690, 560] width 1381 height 19
click at [580, 250] on input "checkbox" at bounding box center [577, 250] width 85 height 28
checkbox input "true"
click at [415, 560] on div at bounding box center [415, 560] width 10 height 19
click at [107, 618] on icon at bounding box center [102, 620] width 10 height 14
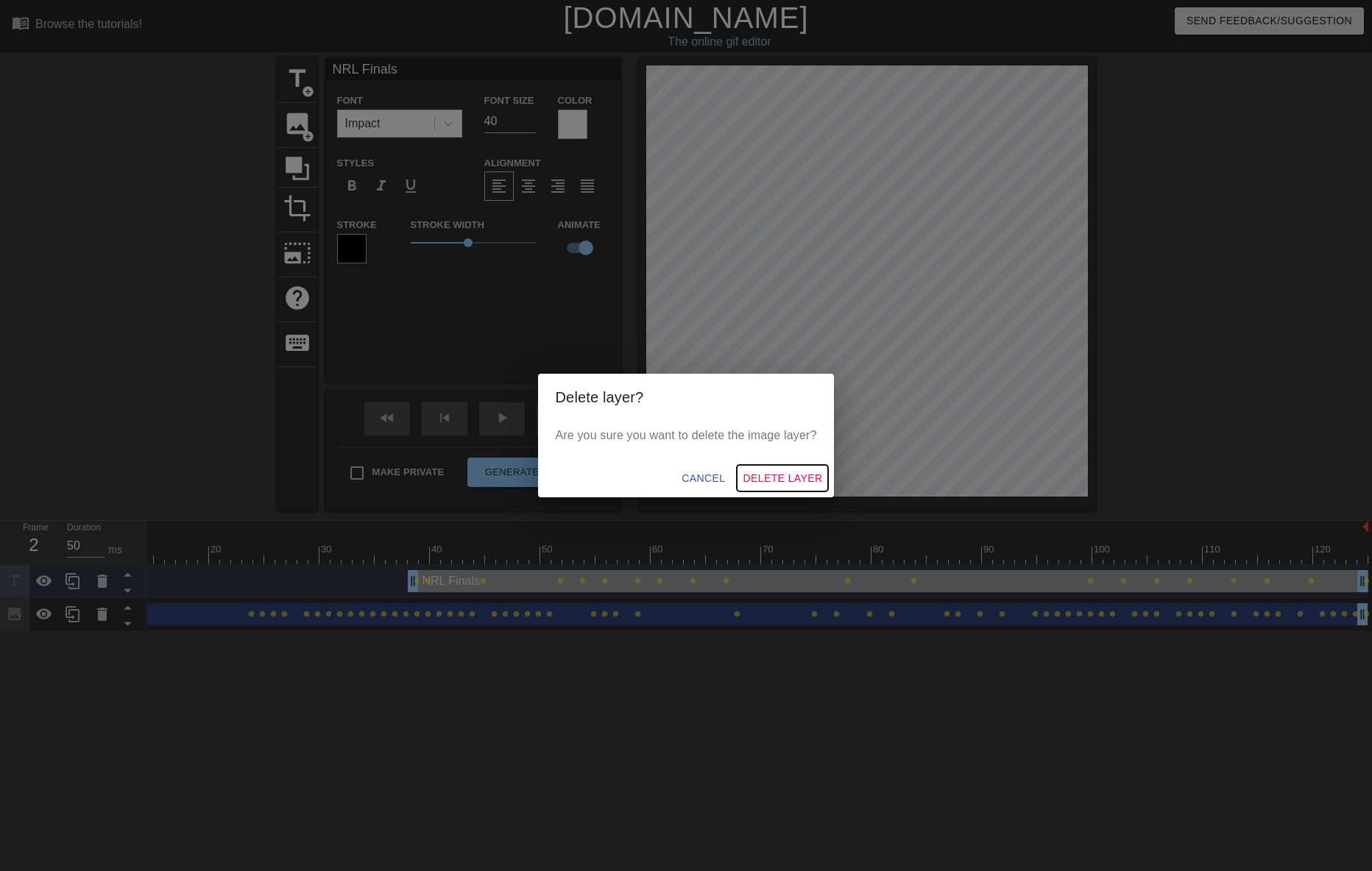
click at [795, 475] on span "Delete Layer" at bounding box center [782, 478] width 80 height 19
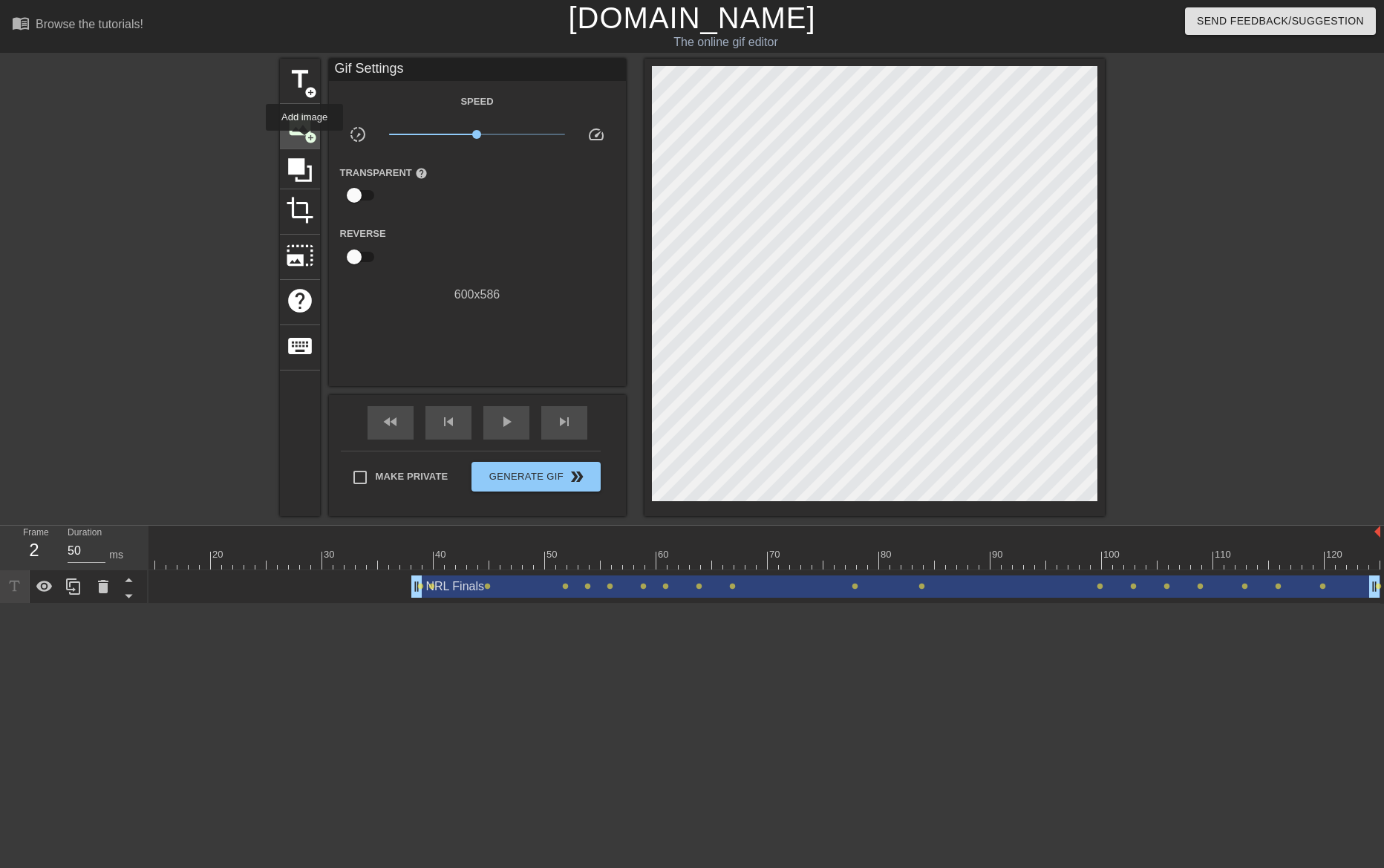
click at [298, 130] on span "image" at bounding box center [300, 124] width 28 height 28
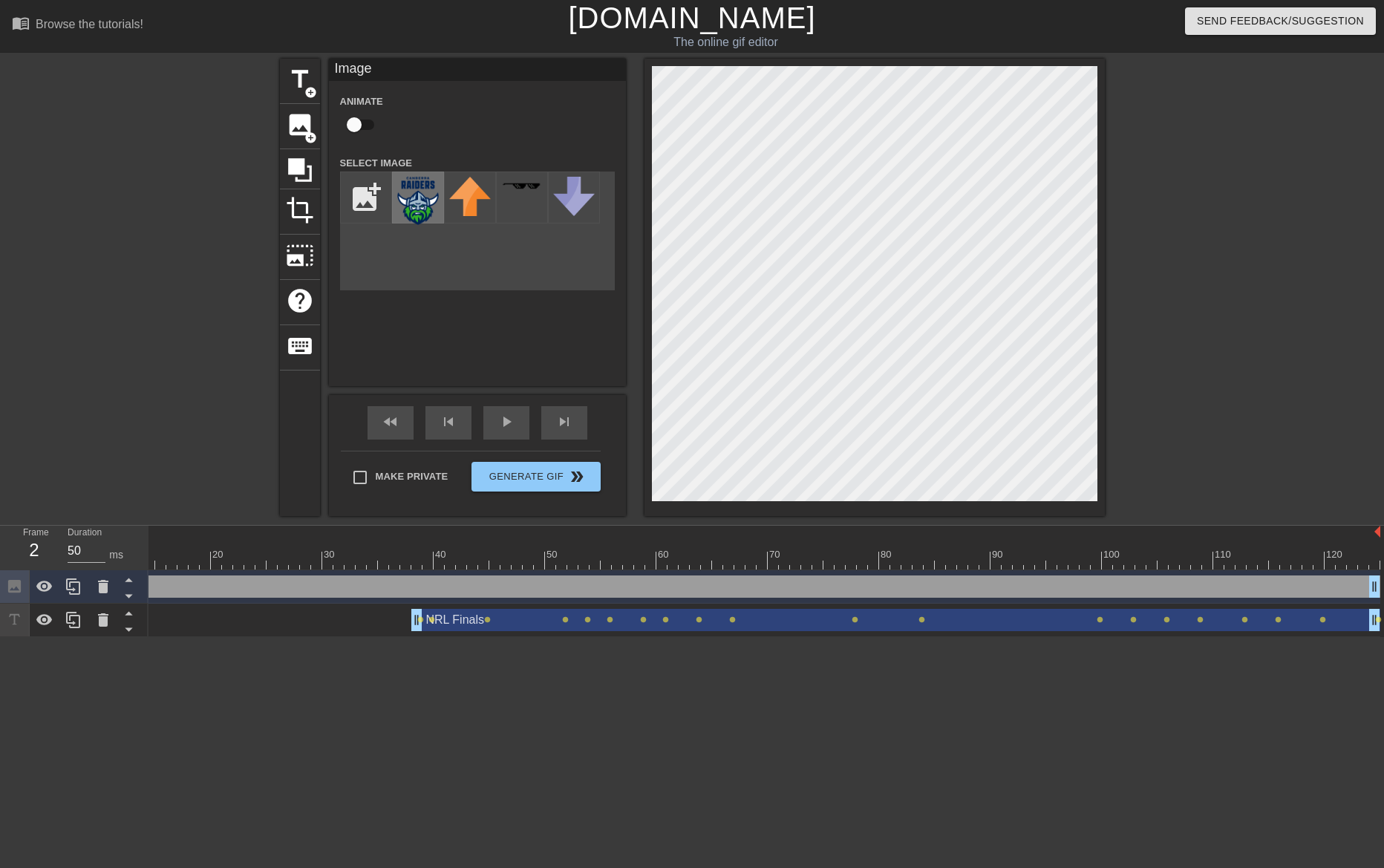
click at [423, 195] on img at bounding box center [418, 200] width 42 height 48
click at [354, 129] on input "checkbox" at bounding box center [355, 124] width 85 height 28
checkbox input "true"
click at [154, 558] on div at bounding box center [690, 560] width 1381 height 19
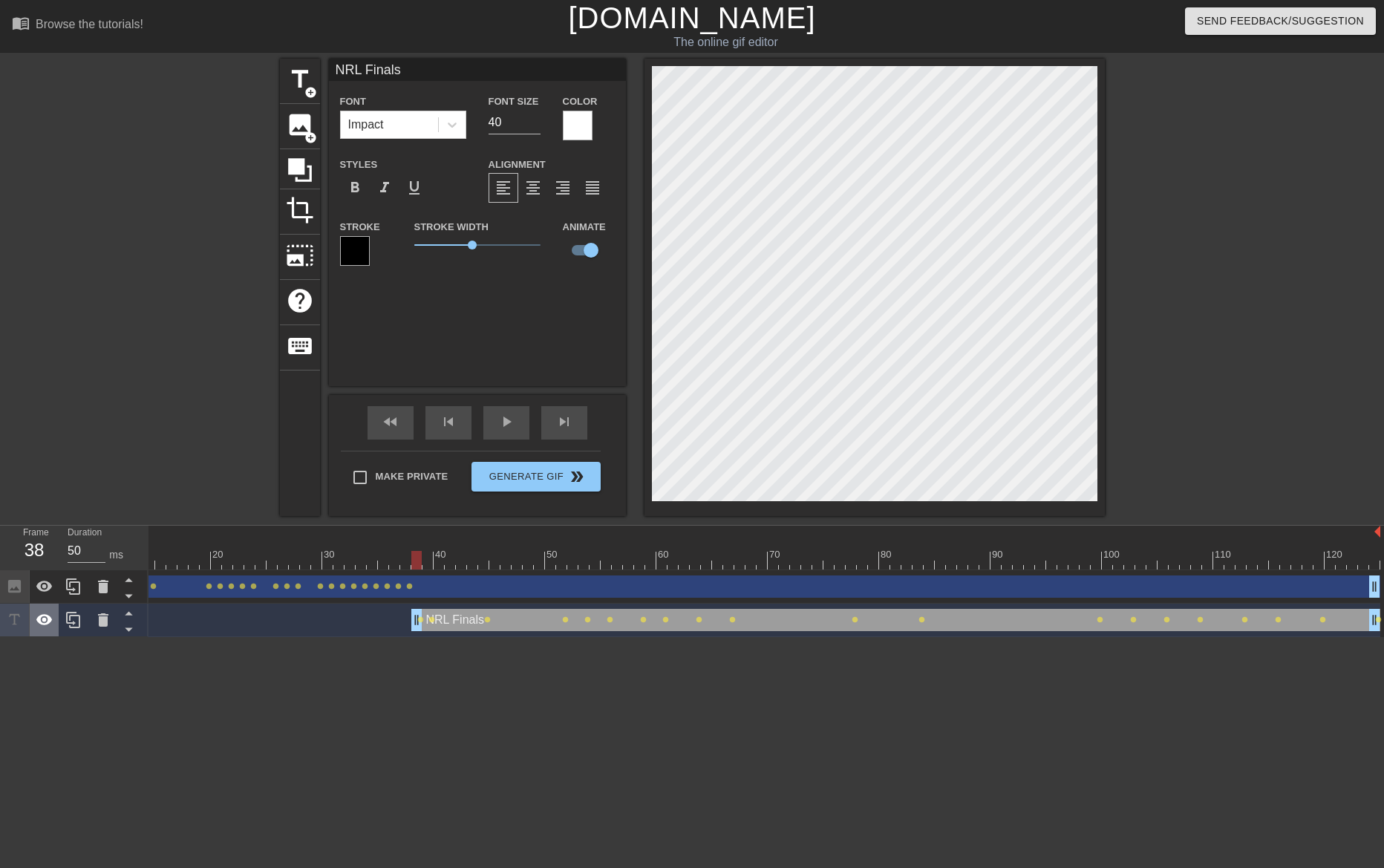
drag, startPoint x: 40, startPoint y: 629, endPoint x: 426, endPoint y: 482, distance: 413.0
click at [41, 629] on icon at bounding box center [44, 620] width 18 height 18
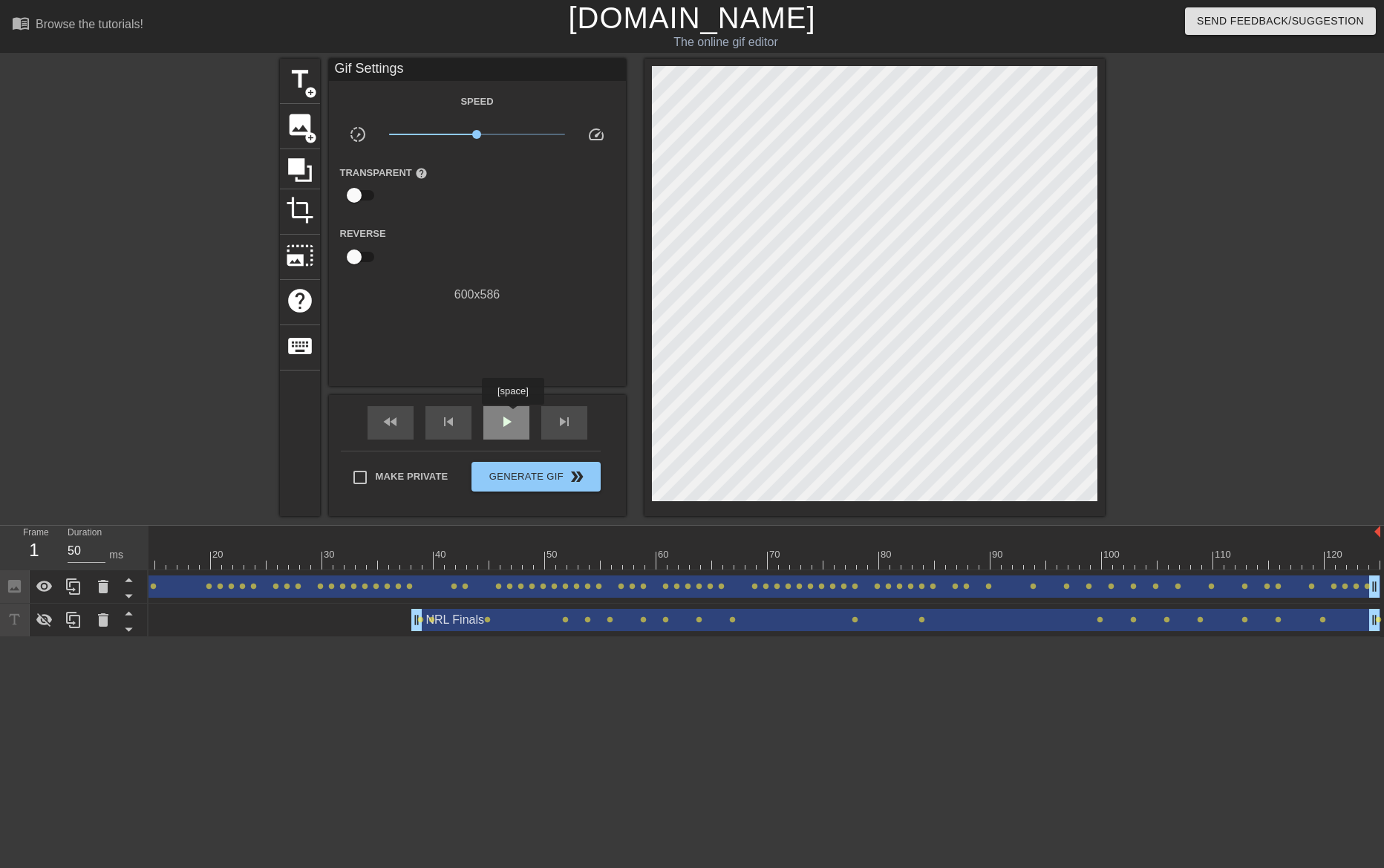
click at [512, 415] on span "play_arrow" at bounding box center [507, 422] width 18 height 18
click at [513, 416] on span "play_arrow" at bounding box center [507, 422] width 18 height 18
click at [149, 567] on div at bounding box center [690, 560] width 1381 height 19
click at [150, 562] on div at bounding box center [690, 560] width 1381 height 19
click at [526, 416] on div "play_arrow" at bounding box center [506, 423] width 46 height 33
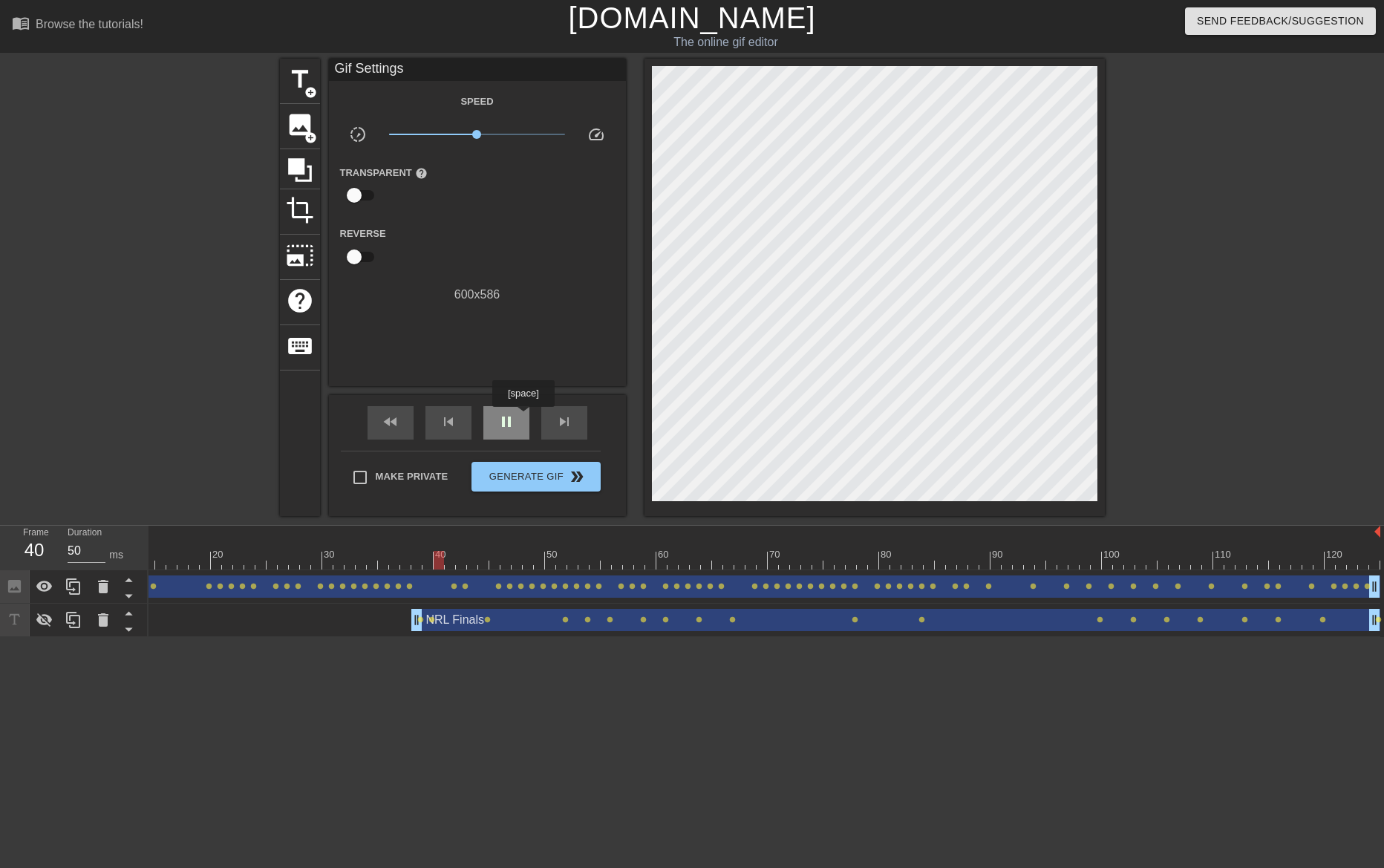
click at [523, 417] on div "pause" at bounding box center [506, 423] width 46 height 33
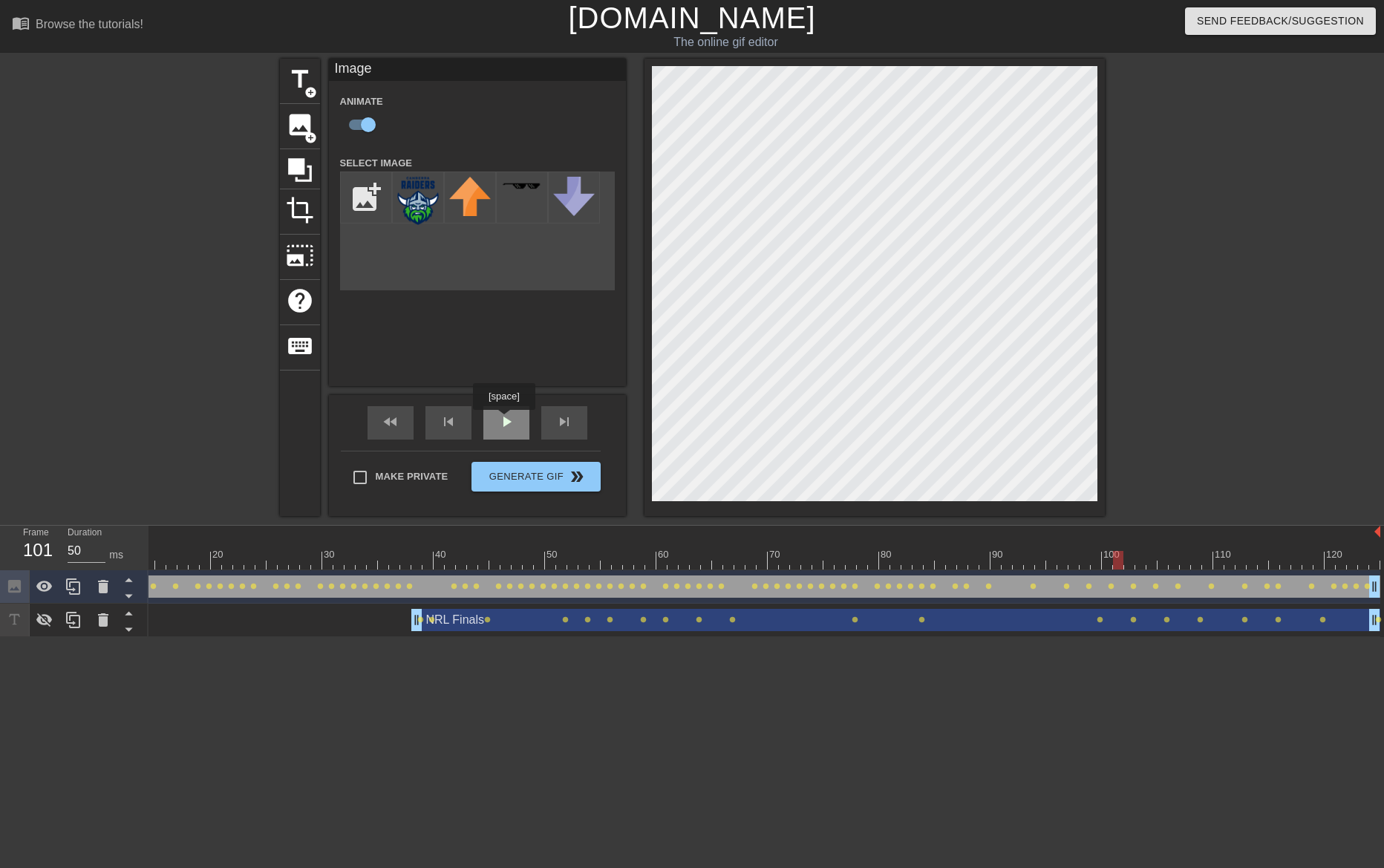
click at [510, 425] on span "play_arrow" at bounding box center [507, 422] width 18 height 18
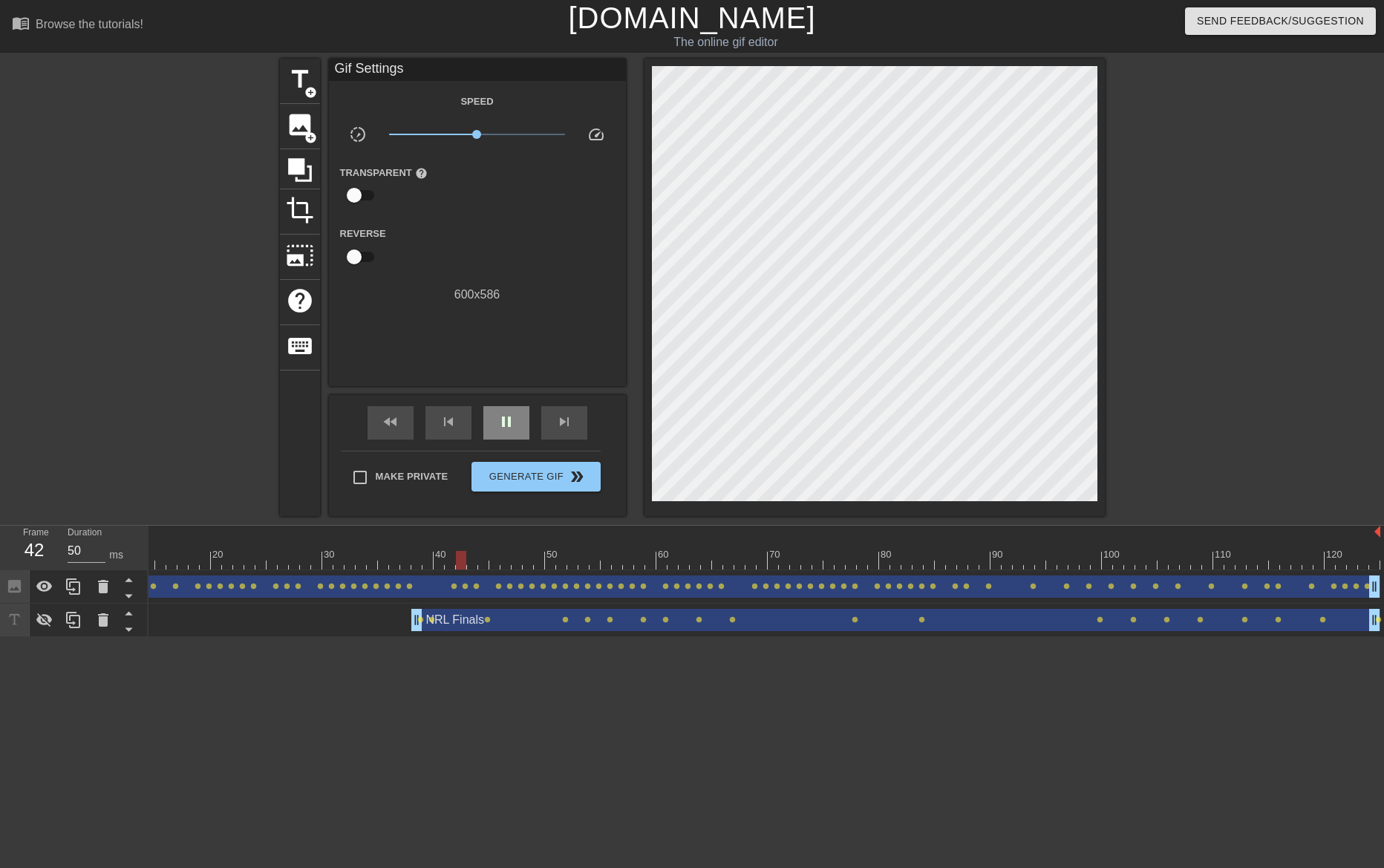
click at [523, 433] on div "pause" at bounding box center [506, 423] width 46 height 33
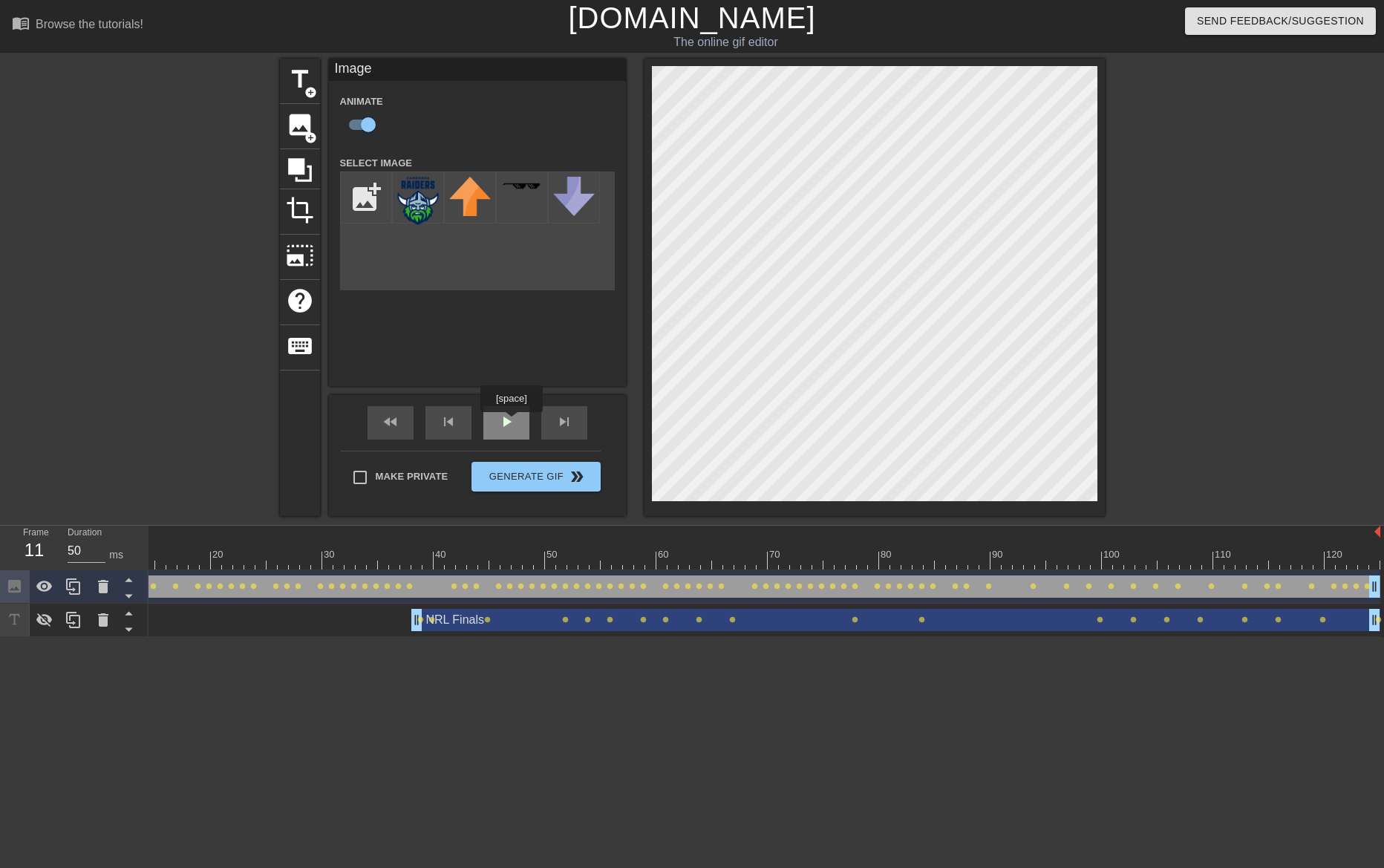
click at [511, 423] on span "play_arrow" at bounding box center [507, 422] width 18 height 18
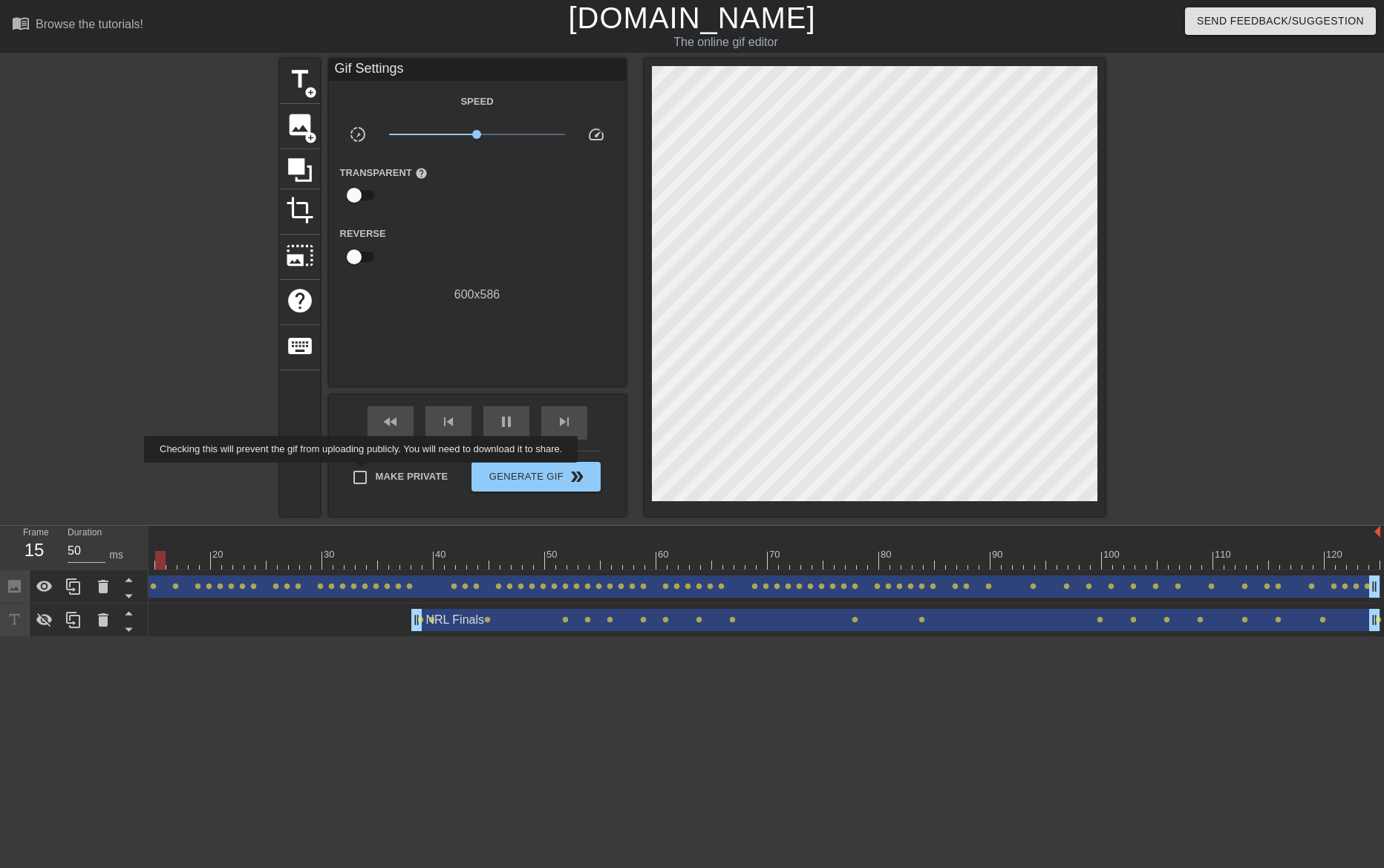
click at [364, 473] on input "Make Private" at bounding box center [360, 477] width 31 height 31
checkbox input "true"
click at [514, 474] on span "Generate Gif double_arrow" at bounding box center [536, 477] width 117 height 18
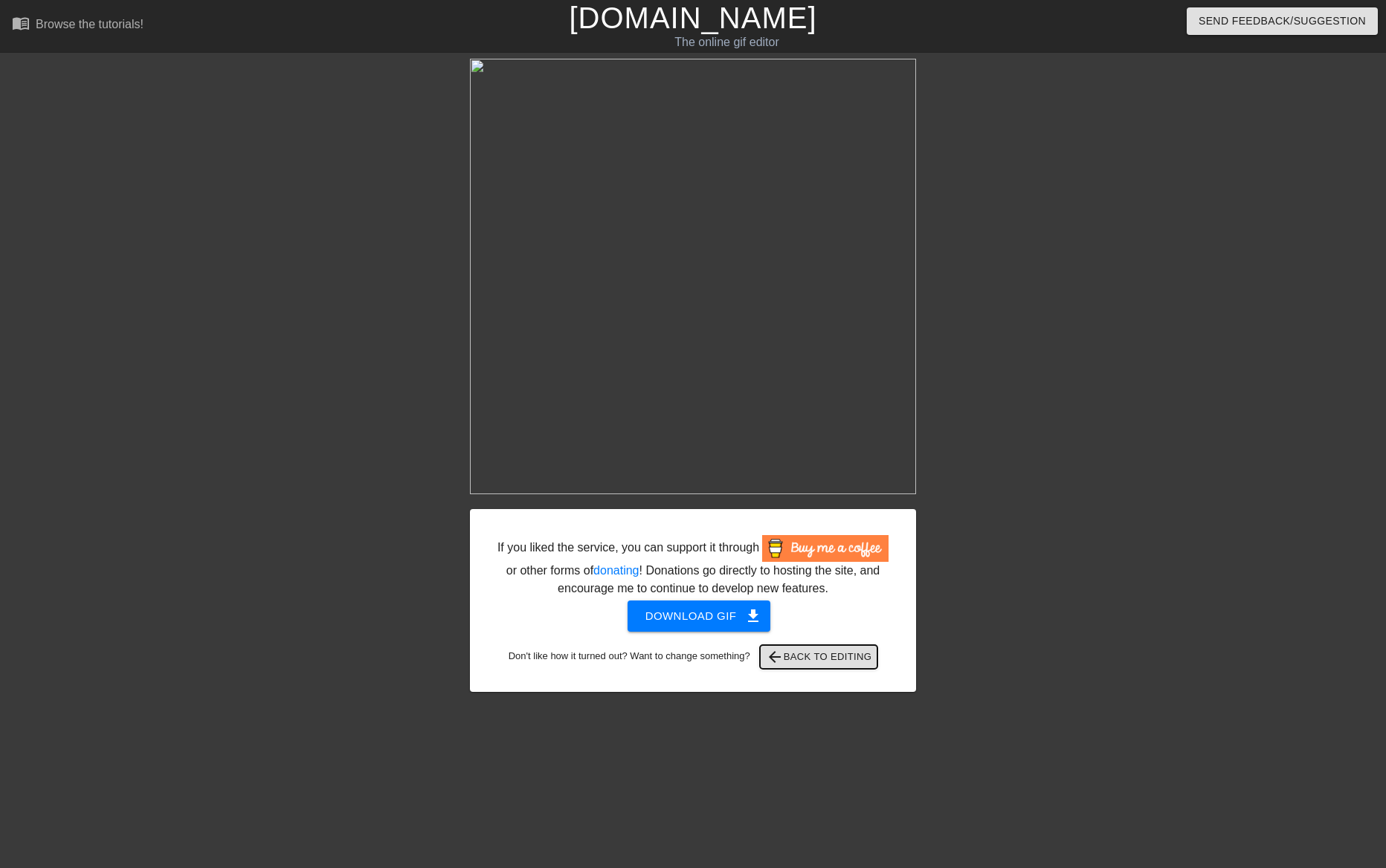
click at [862, 661] on span "arrow_back Back to Editing" at bounding box center [819, 657] width 106 height 18
